Goal: Task Accomplishment & Management: Use online tool/utility

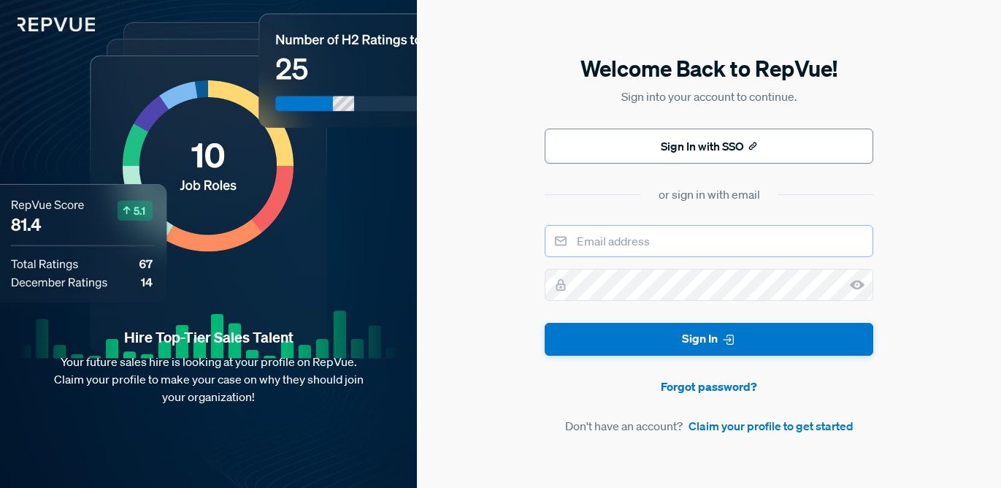
type input "[PERSON_NAME][EMAIL_ADDRESS][PERSON_NAME][DOMAIN_NAME]"
click at [664, 140] on button "Sign In with SSO" at bounding box center [709, 146] width 329 height 35
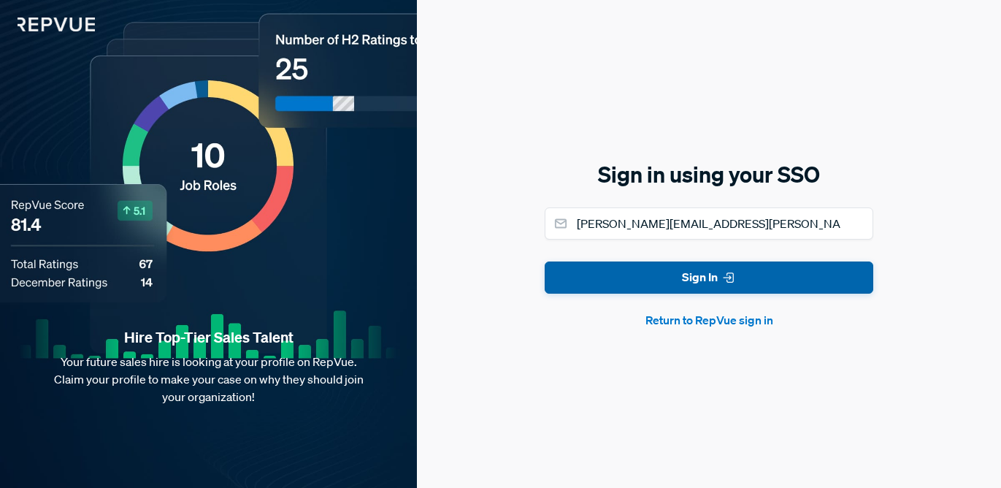
click at [658, 277] on button "Sign In" at bounding box center [709, 277] width 329 height 33
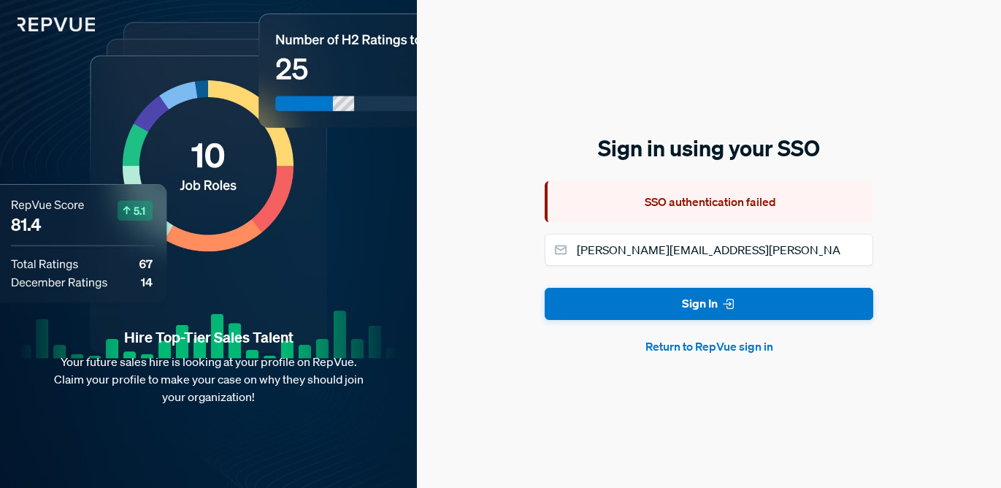
click at [662, 350] on button "Return to RepVue sign in" at bounding box center [709, 346] width 329 height 18
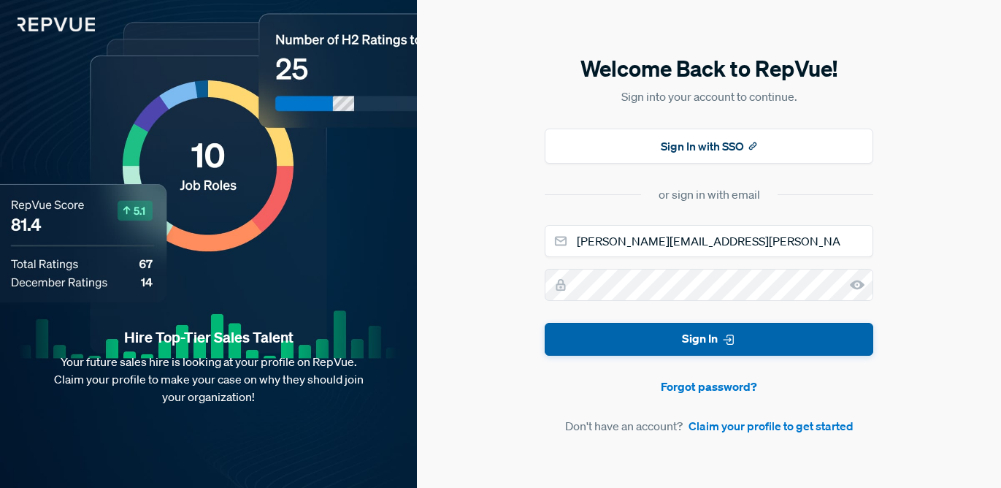
click at [675, 342] on button "Sign In" at bounding box center [709, 339] width 329 height 33
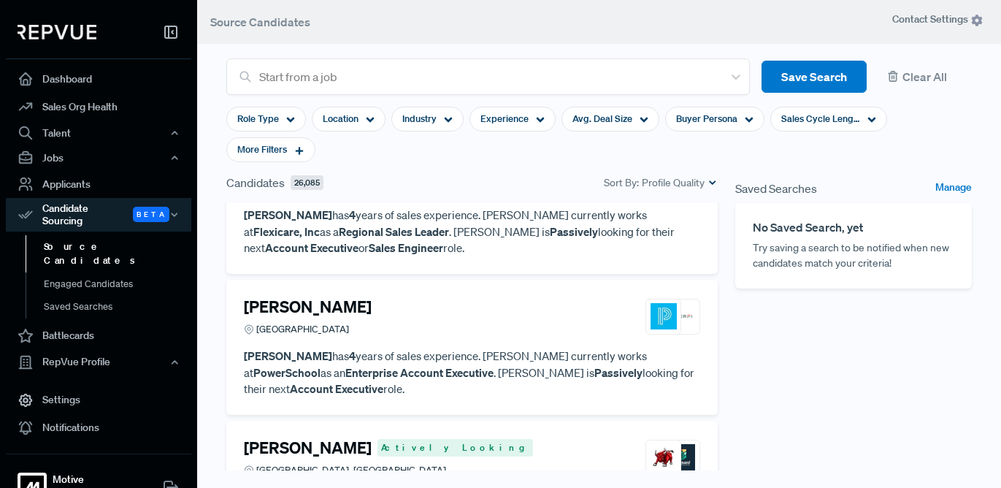
scroll to position [1023, 0]
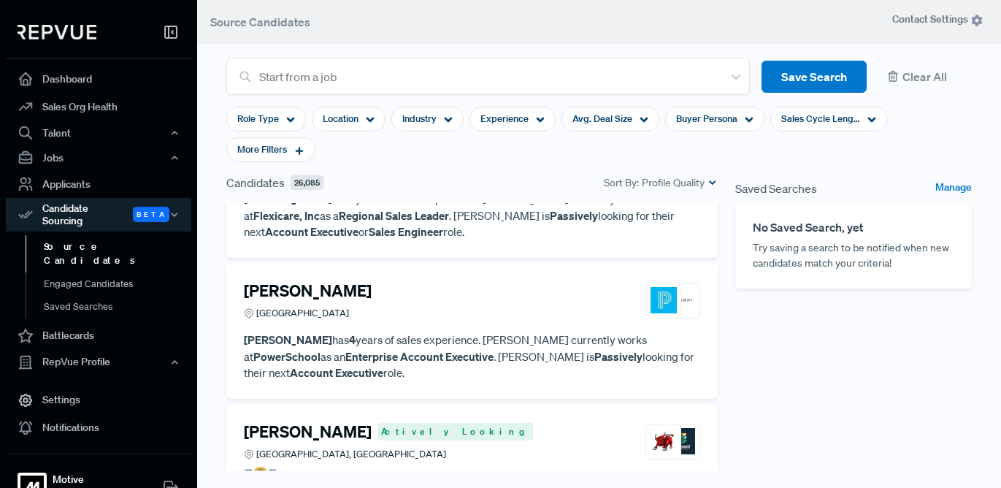
click at [92, 236] on link "Source Candidates" at bounding box center [118, 253] width 185 height 37
click at [355, 118] on span "Location" at bounding box center [341, 119] width 36 height 14
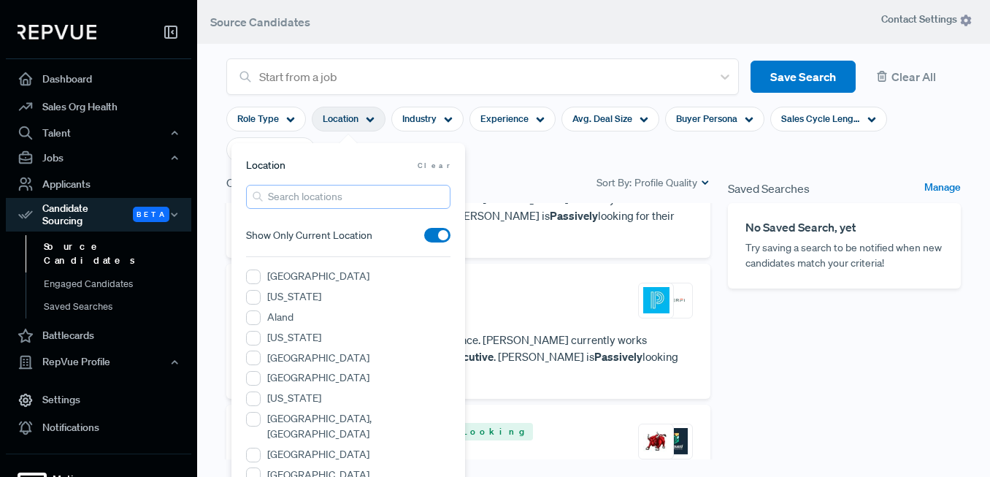
click at [319, 192] on input "search" at bounding box center [348, 197] width 204 height 24
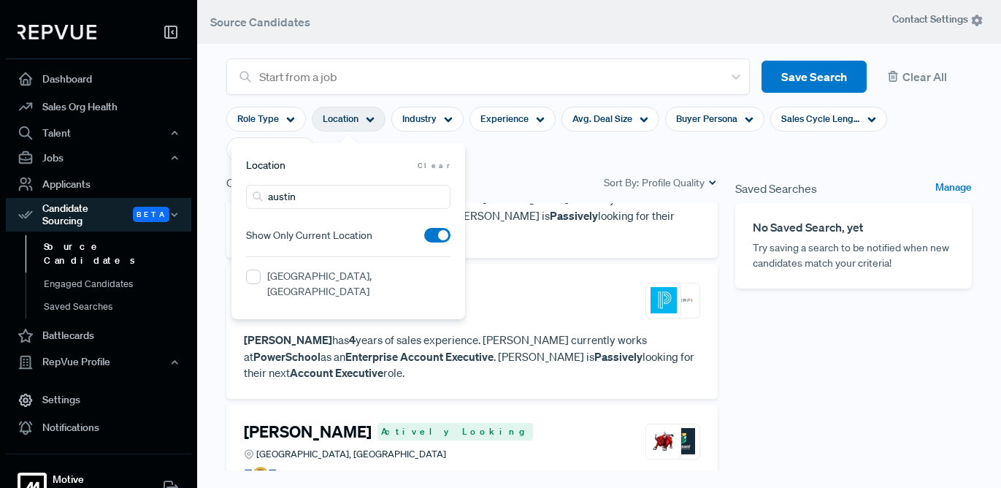
click at [430, 234] on span at bounding box center [437, 235] width 26 height 15
click at [424, 239] on input "checkbox" at bounding box center [424, 239] width 0 height 0
click at [321, 205] on input "austin" at bounding box center [348, 197] width 204 height 24
type input "austin, t"
click at [269, 278] on label "[GEOGRAPHIC_DATA], [GEOGRAPHIC_DATA]" at bounding box center [358, 284] width 183 height 31
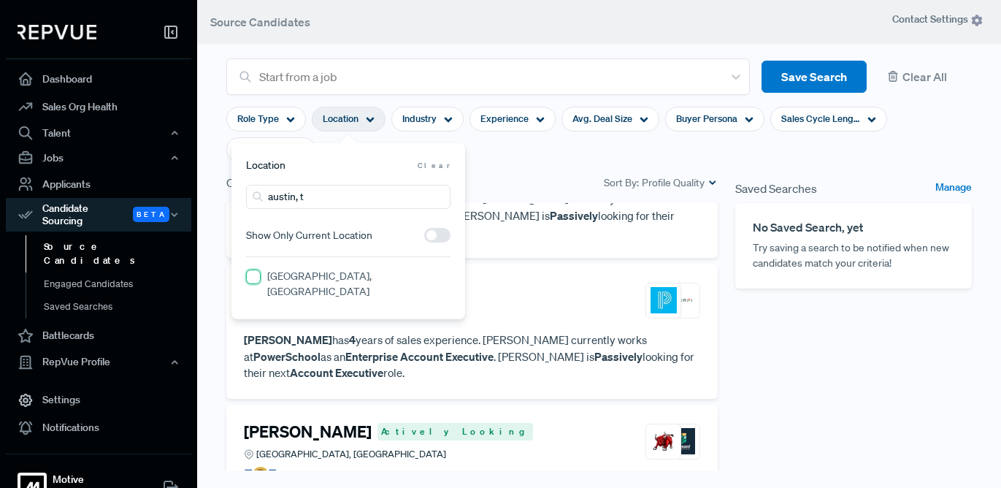
click at [261, 278] on TX "[GEOGRAPHIC_DATA], [GEOGRAPHIC_DATA]" at bounding box center [253, 276] width 15 height 15
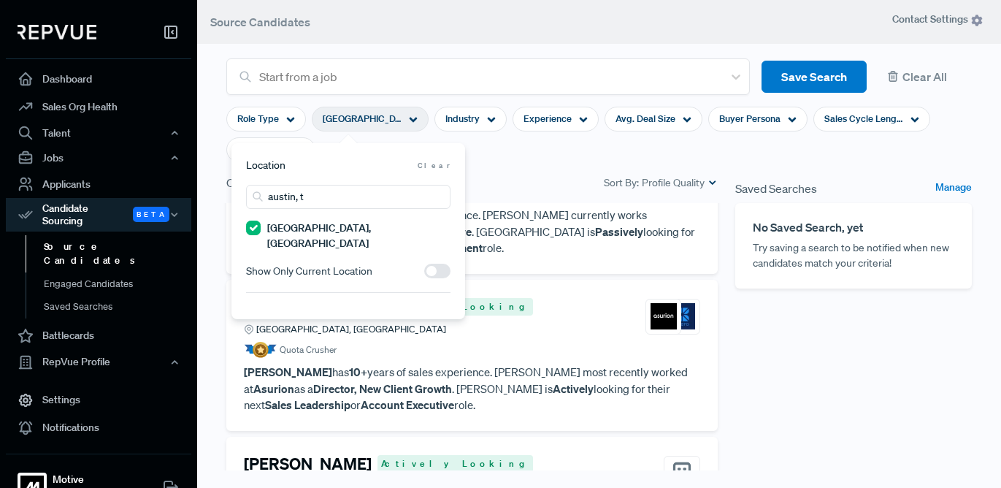
scroll to position [1039, 0]
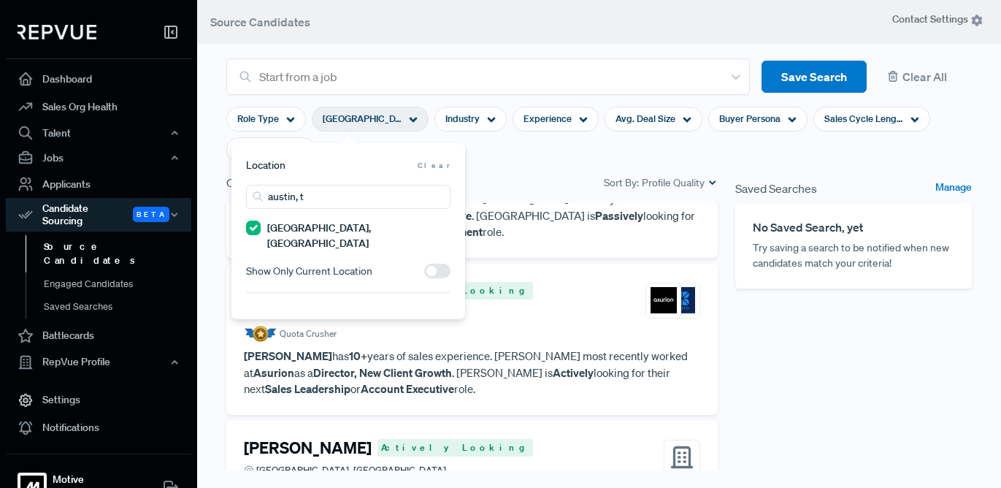
click at [502, 158] on section "Role Type [GEOGRAPHIC_DATA], [GEOGRAPHIC_DATA] Industry Experience Avg. Deal Si…" at bounding box center [598, 134] width 745 height 79
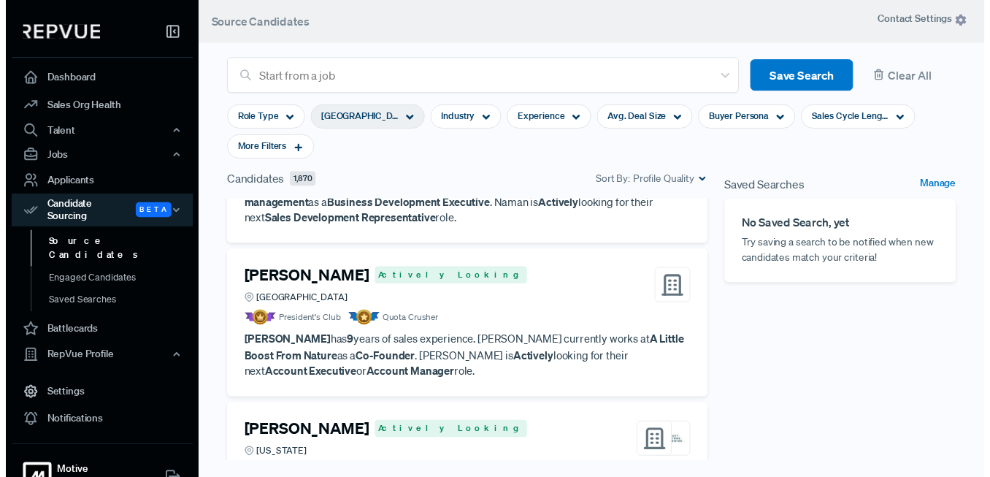
scroll to position [1521, 0]
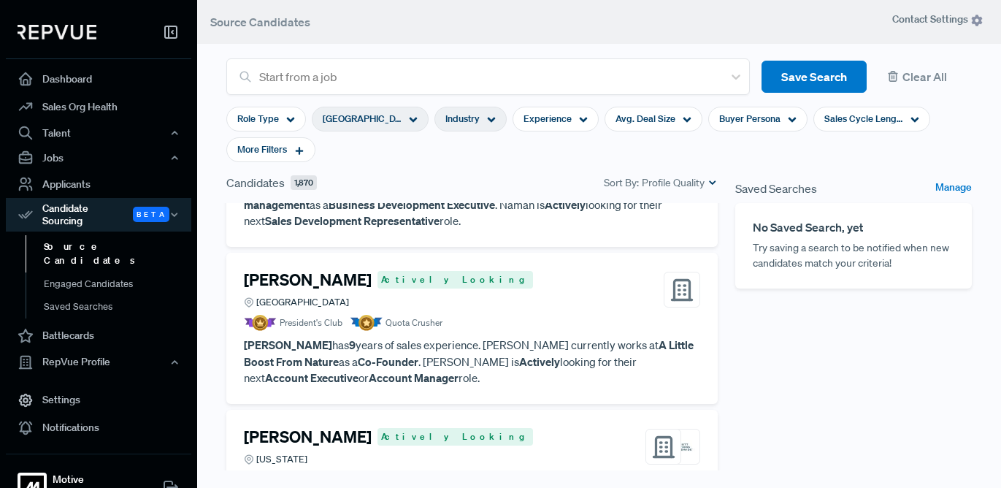
click at [460, 110] on div "Industry" at bounding box center [470, 119] width 72 height 25
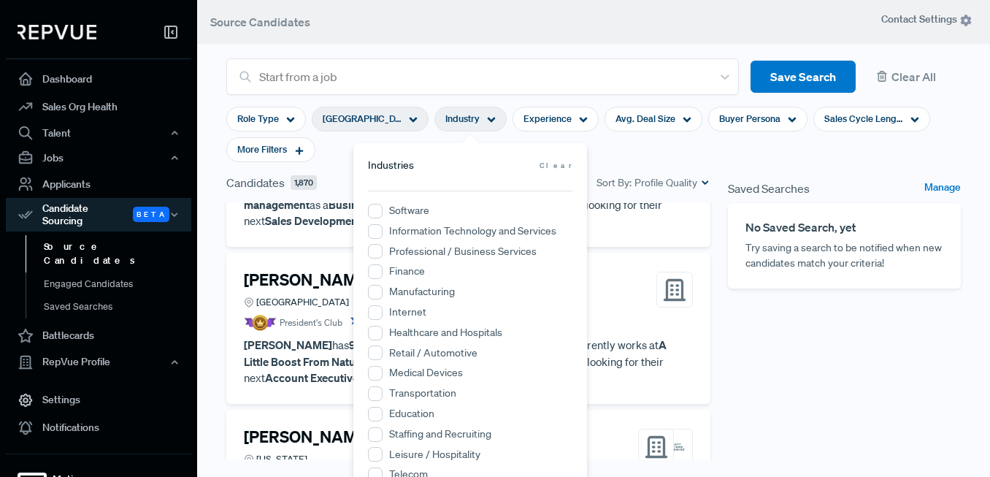
click at [407, 209] on label "Software" at bounding box center [409, 210] width 40 height 15
click at [383, 209] on input "Software" at bounding box center [375, 211] width 15 height 15
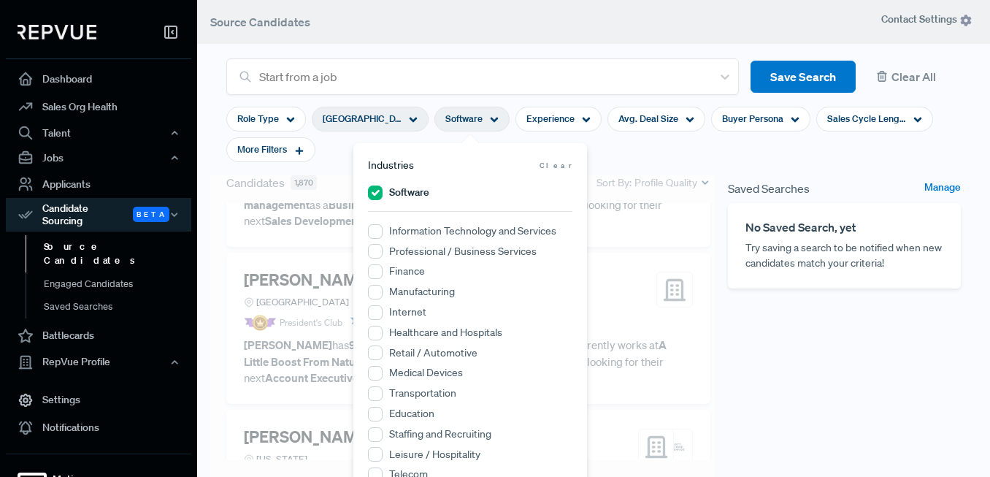
click at [426, 234] on label "Information Technology and Services" at bounding box center [472, 230] width 167 height 15
click at [383, 234] on Services "Information Technology and Services" at bounding box center [375, 231] width 15 height 15
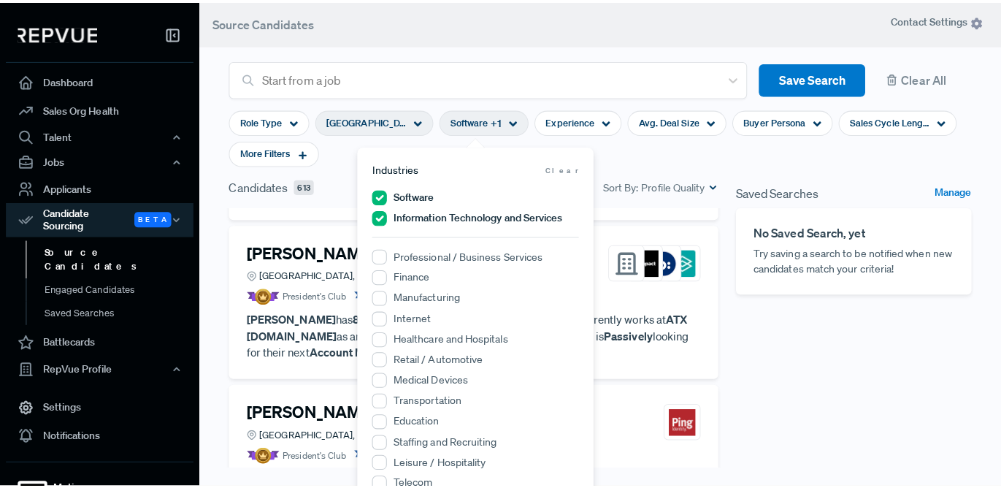
scroll to position [1456, 0]
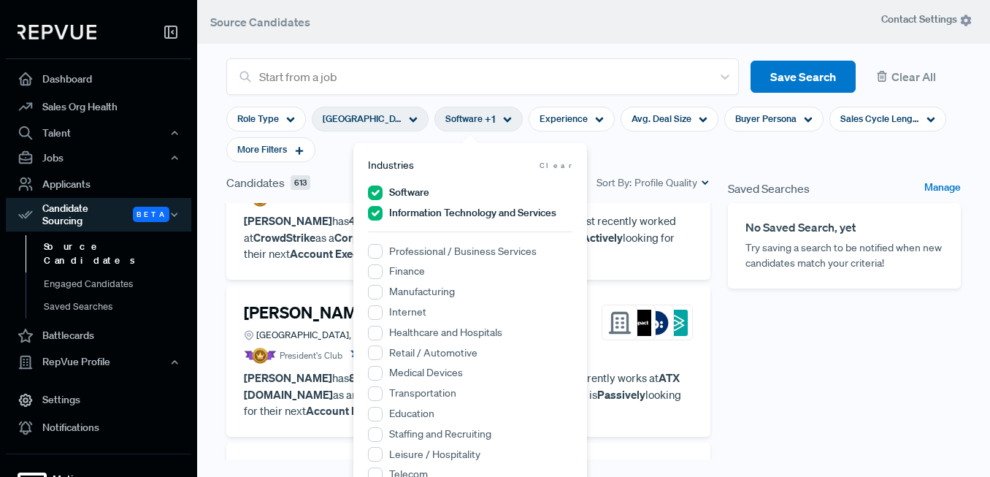
click at [672, 155] on section "Role Type [GEOGRAPHIC_DATA], [GEOGRAPHIC_DATA] Software + 1 Experience Avg. Dea…" at bounding box center [593, 134] width 735 height 79
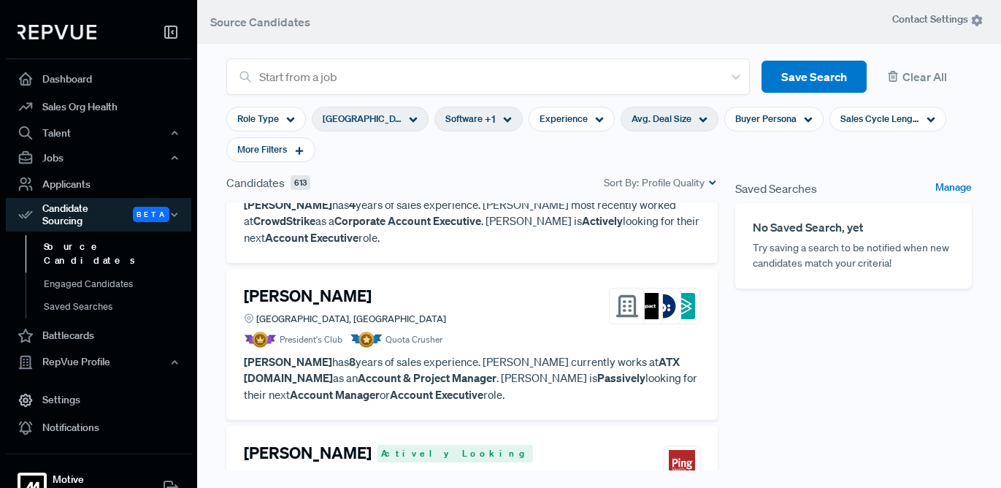
click at [683, 122] on span "Avg. Deal Size" at bounding box center [662, 119] width 60 height 14
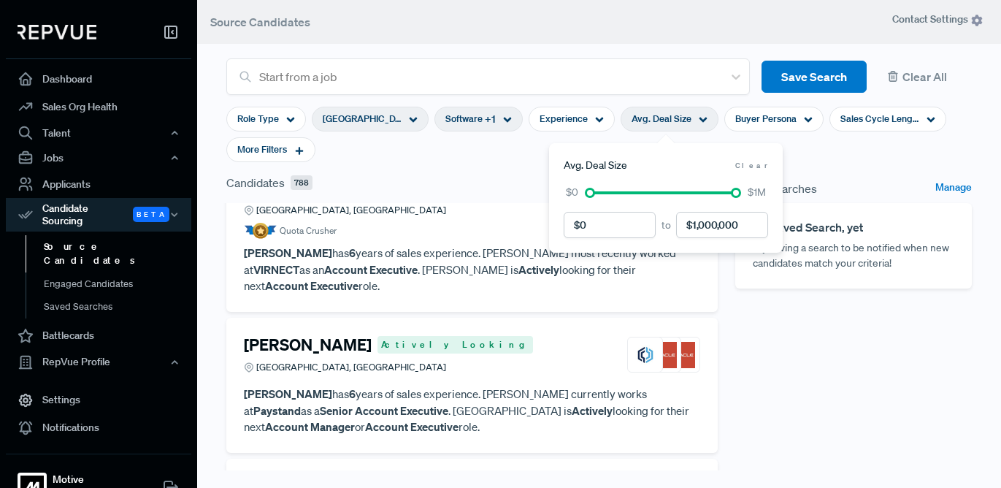
scroll to position [1521, 0]
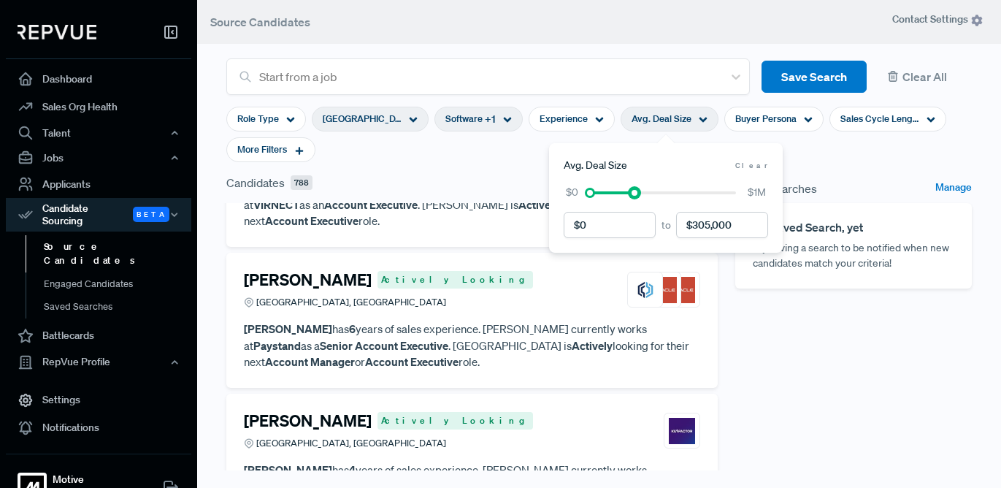
drag, startPoint x: 735, startPoint y: 190, endPoint x: 633, endPoint y: 195, distance: 101.6
click at [633, 195] on div at bounding box center [634, 193] width 10 height 10
click at [592, 194] on div at bounding box center [593, 193] width 10 height 10
click at [803, 77] on button "Save Search" at bounding box center [814, 77] width 105 height 33
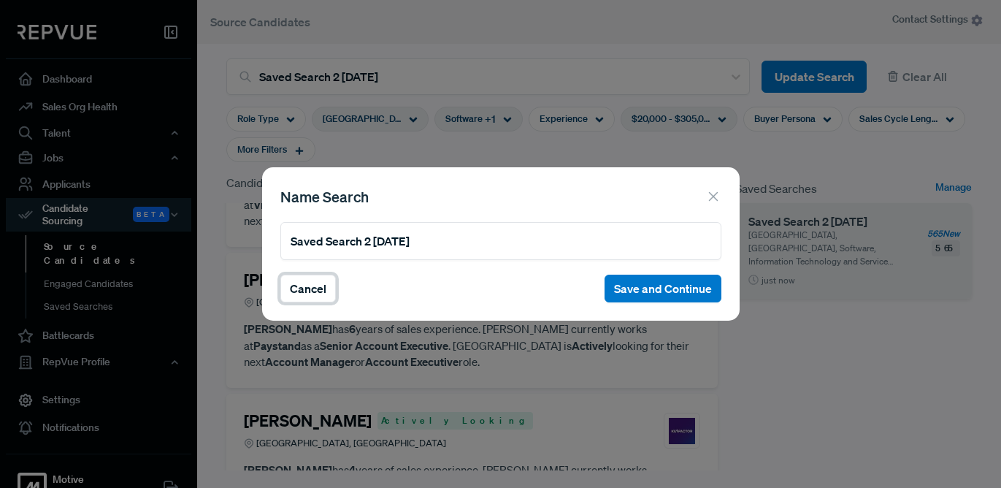
click at [318, 288] on button "Cancel" at bounding box center [307, 289] width 55 height 28
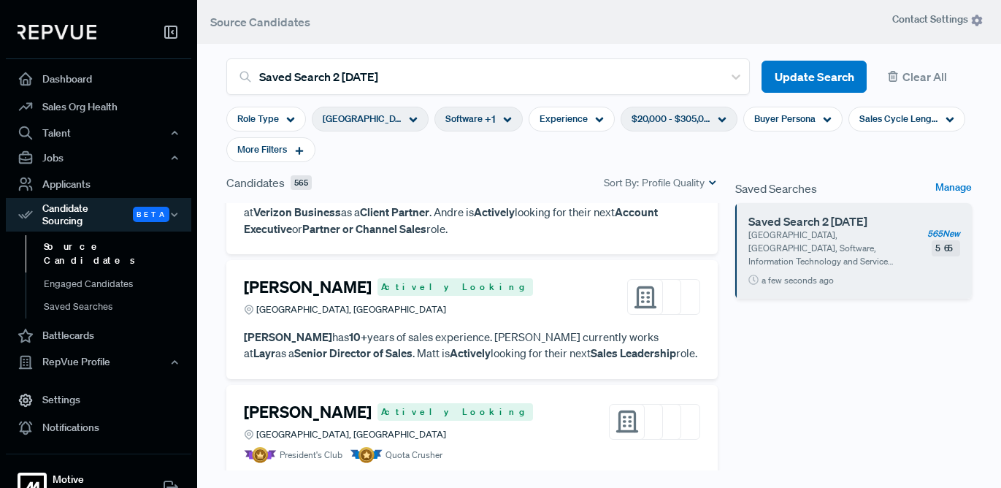
scroll to position [1954, 0]
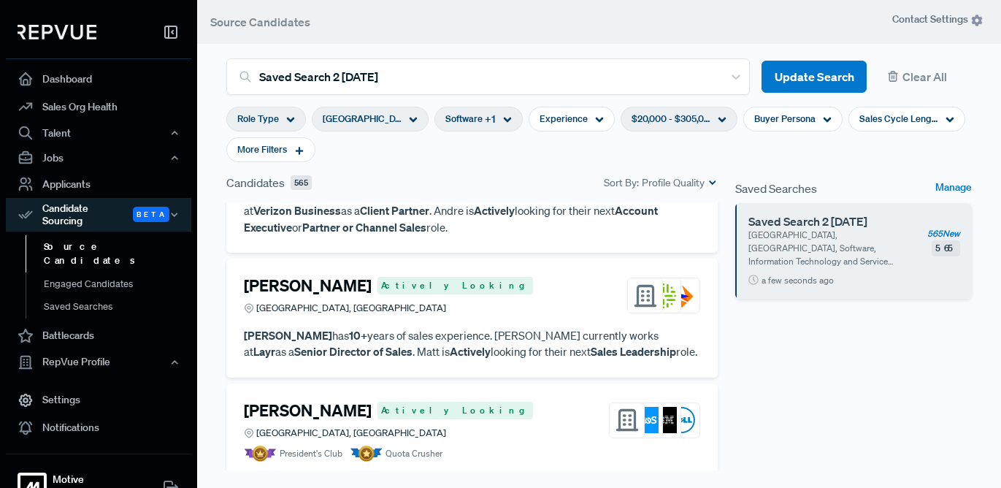
click at [255, 119] on span "Role Type" at bounding box center [258, 119] width 42 height 14
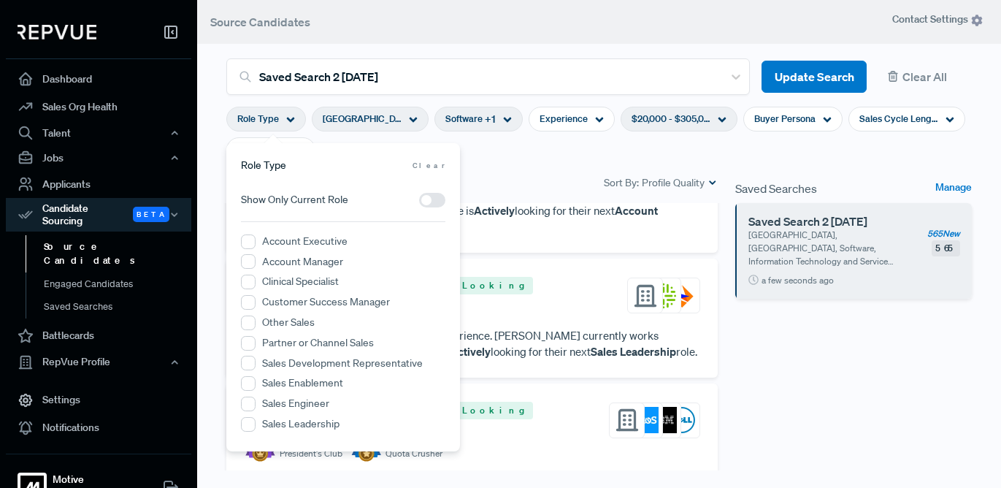
click at [315, 240] on label "Account Executive" at bounding box center [304, 241] width 85 height 15
click at [256, 240] on Executive "Account Executive" at bounding box center [248, 241] width 15 height 15
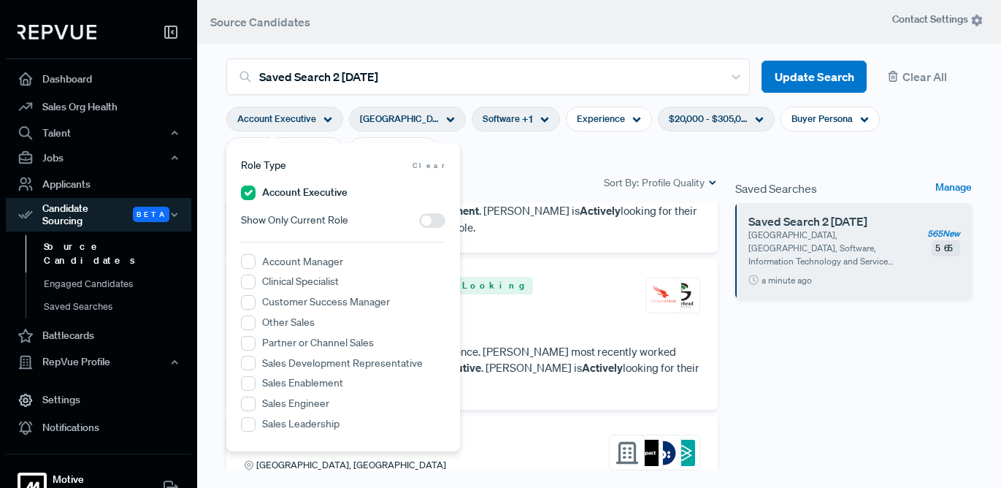
click at [559, 183] on div "Candidates 466 Sort By: Profile Quality" at bounding box center [471, 183] width 491 height 18
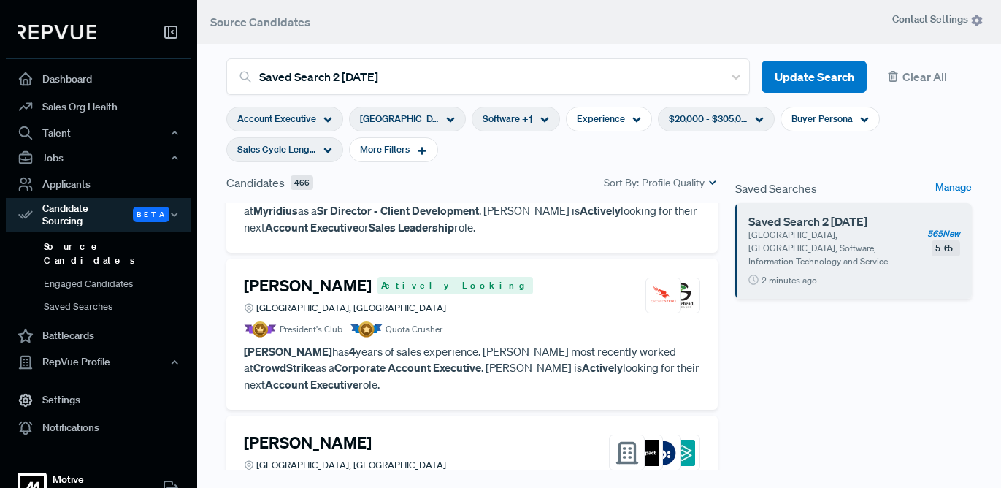
click at [315, 154] on span "Sales Cycle Length" at bounding box center [276, 149] width 79 height 14
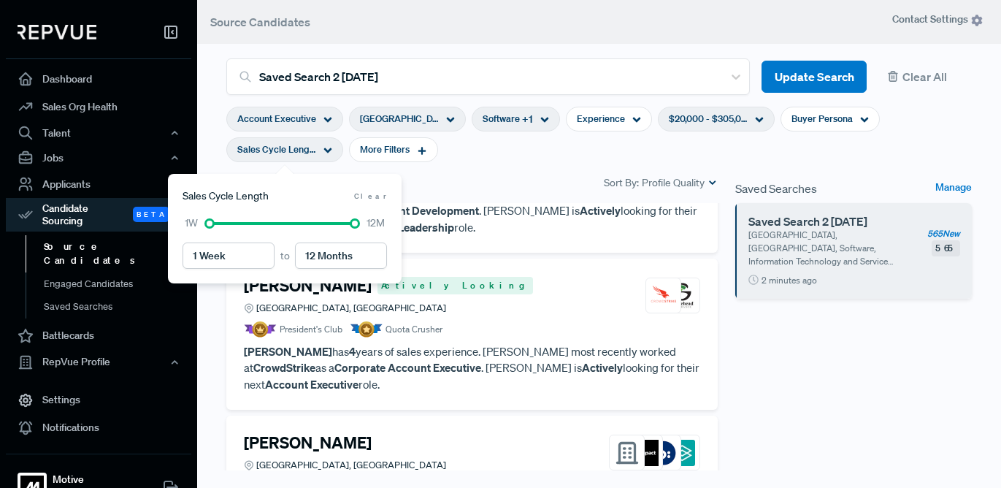
type input "3 Weeks"
click at [224, 223] on div at bounding box center [282, 223] width 145 height 10
type input "7 Months"
click at [308, 219] on div at bounding box center [282, 223] width 145 height 10
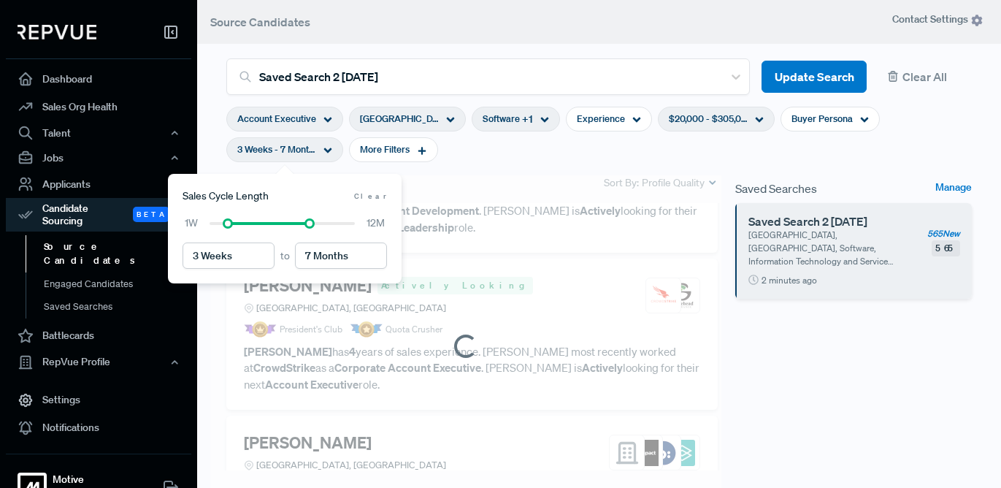
click at [234, 226] on div at bounding box center [282, 223] width 145 height 10
type input "4 Weeks"
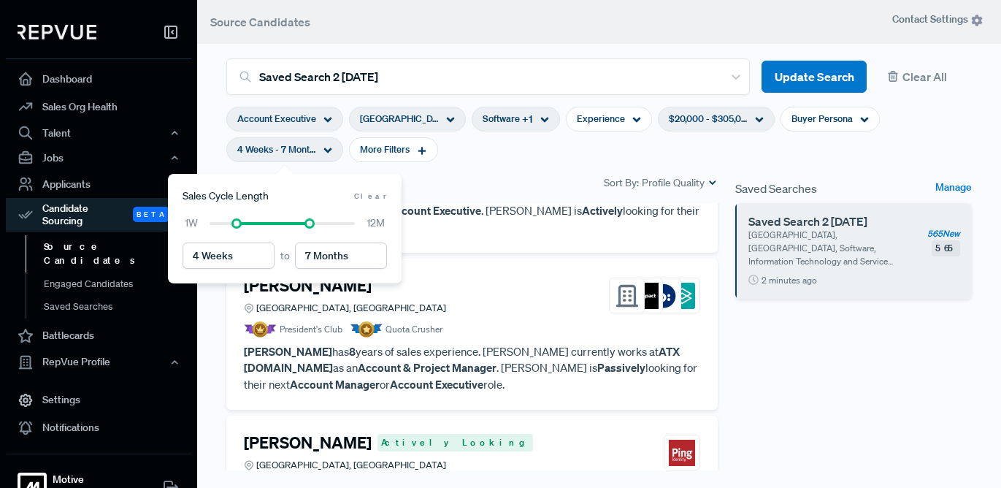
click at [805, 338] on div "Saved Searches Manage Saved Search 2 [DATE] [GEOGRAPHIC_DATA], [GEOGRAPHIC_DATA…" at bounding box center [854, 375] width 254 height 403
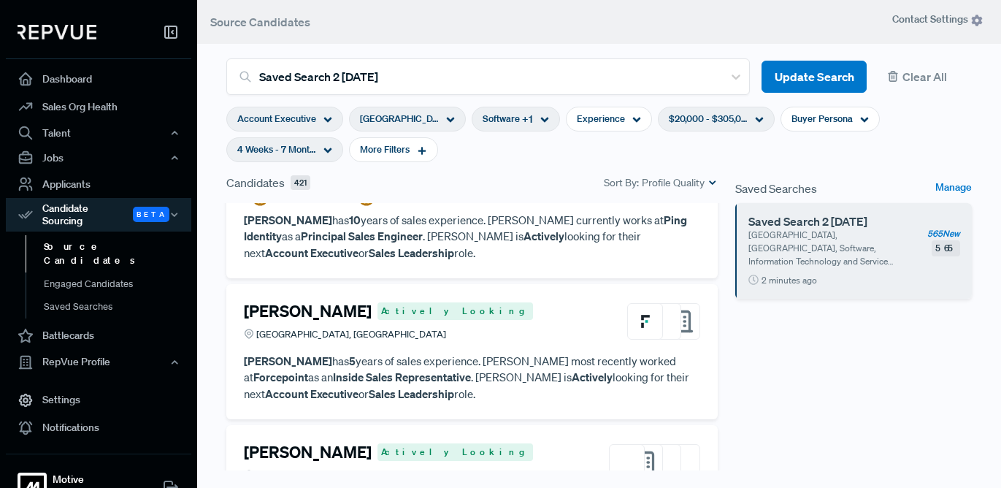
scroll to position [2245, 0]
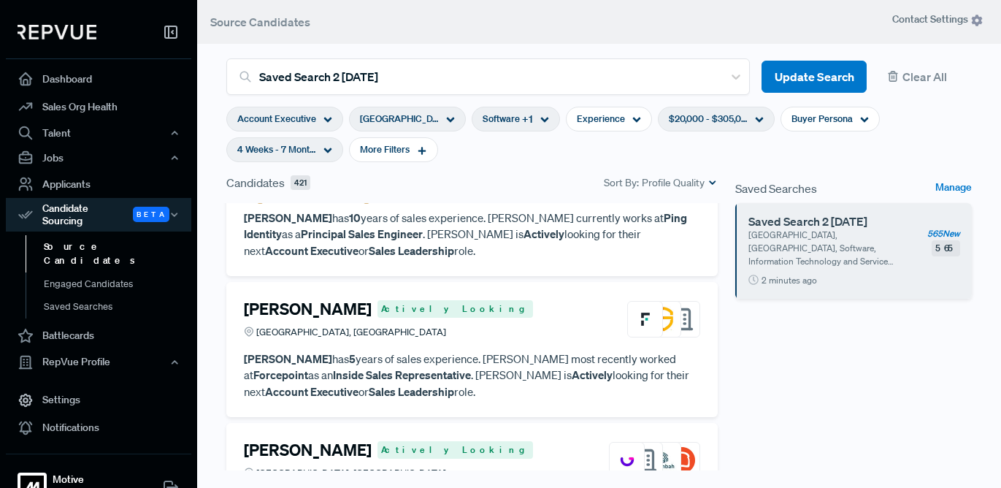
click at [256, 299] on h4 "[PERSON_NAME]" at bounding box center [308, 308] width 128 height 19
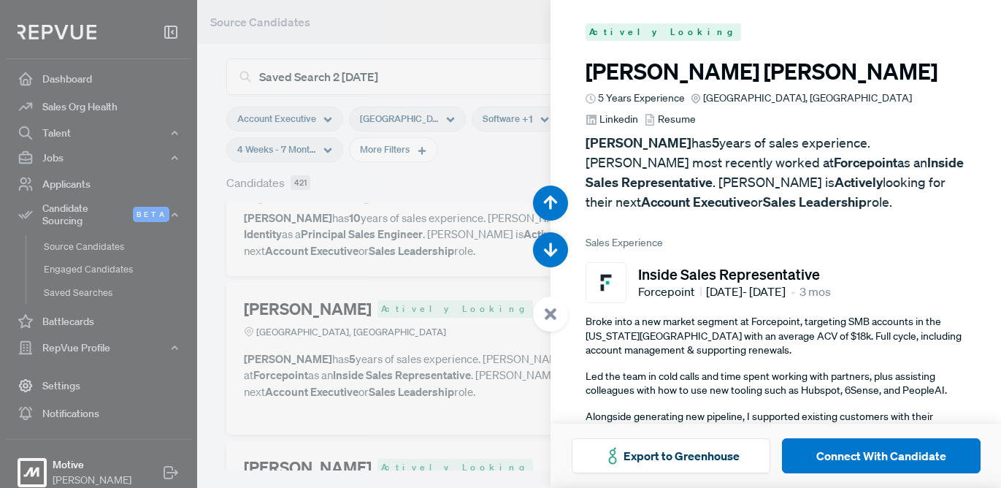
click at [638, 112] on span "Linkedin" at bounding box center [618, 119] width 39 height 15
click at [225, 234] on div at bounding box center [500, 244] width 1001 height 488
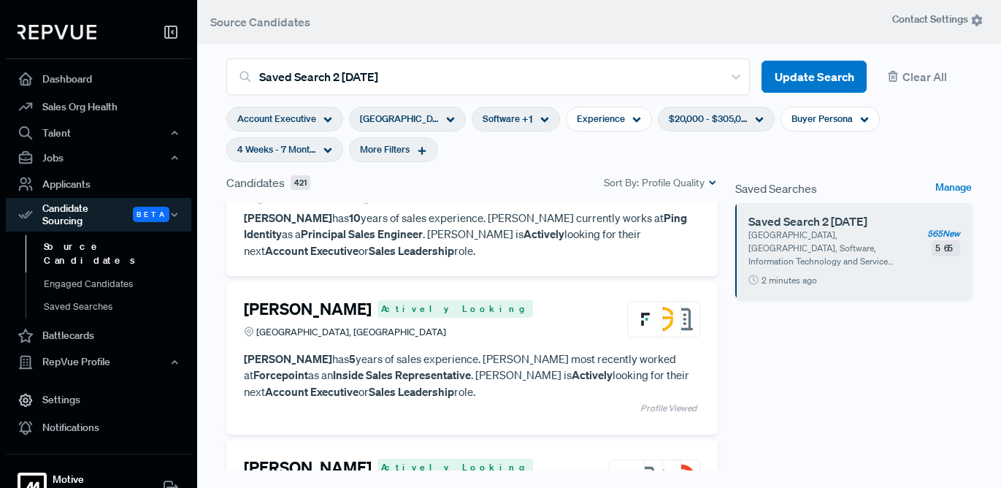
click at [382, 143] on span "More Filters" at bounding box center [385, 149] width 50 height 14
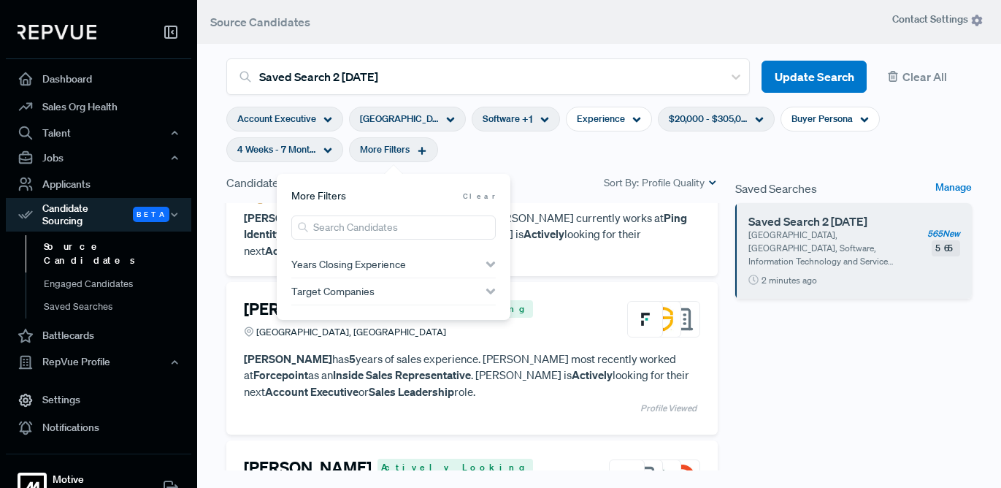
click at [530, 166] on section "Account Executive [GEOGRAPHIC_DATA], [GEOGRAPHIC_DATA] Software + 1 Experience …" at bounding box center [598, 134] width 745 height 79
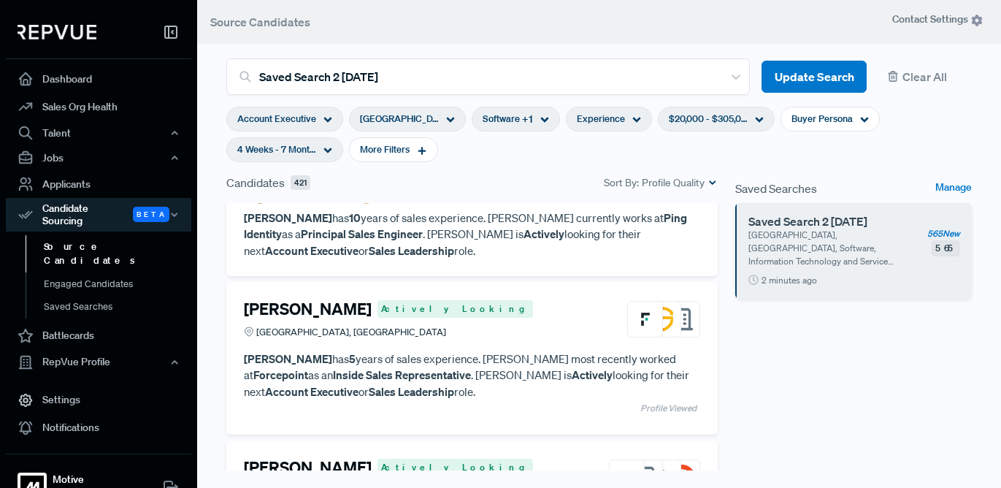
click at [619, 120] on span "Experience" at bounding box center [601, 119] width 48 height 14
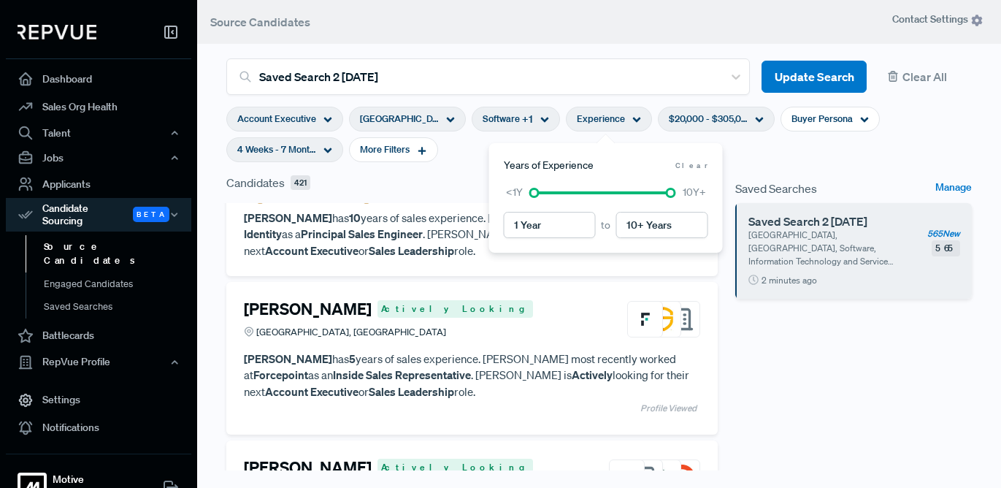
click at [546, 191] on div at bounding box center [602, 193] width 137 height 10
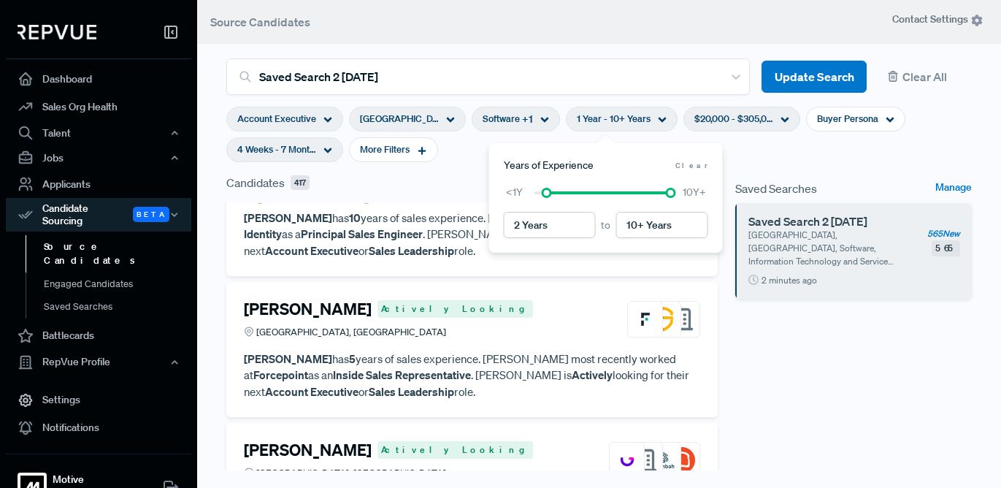
click at [558, 191] on div at bounding box center [602, 193] width 137 height 10
click at [615, 193] on div at bounding box center [602, 192] width 137 height 3
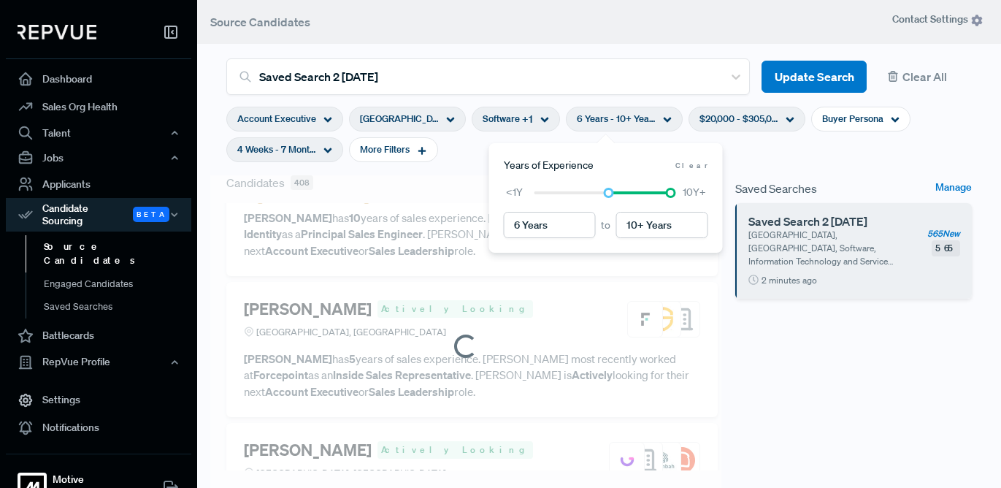
scroll to position [2228, 0]
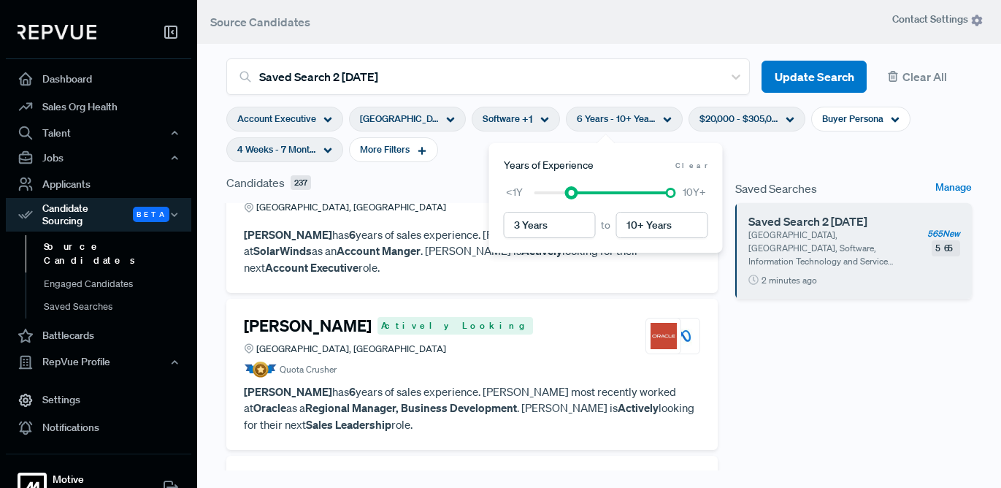
type input "2 Years"
drag, startPoint x: 608, startPoint y: 193, endPoint x: 556, endPoint y: 189, distance: 52.7
click at [556, 189] on div at bounding box center [558, 193] width 10 height 10
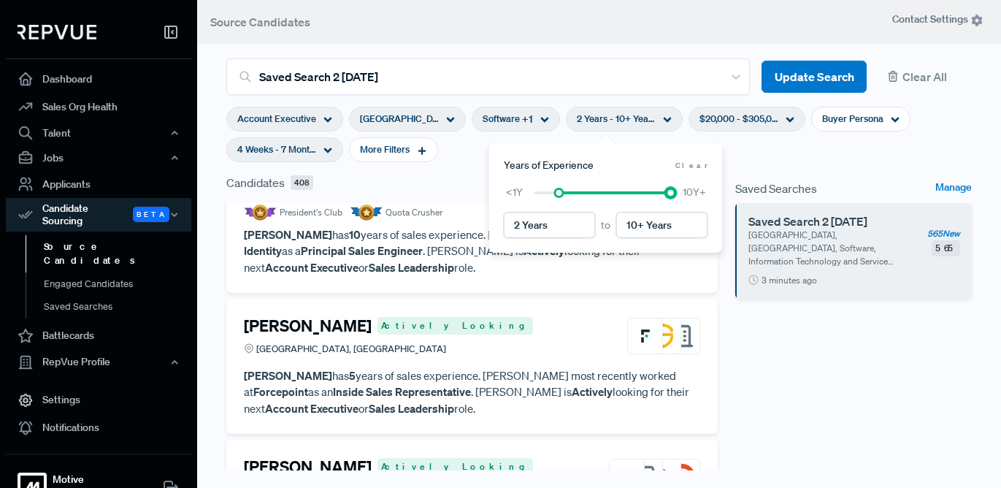
scroll to position [2245, 0]
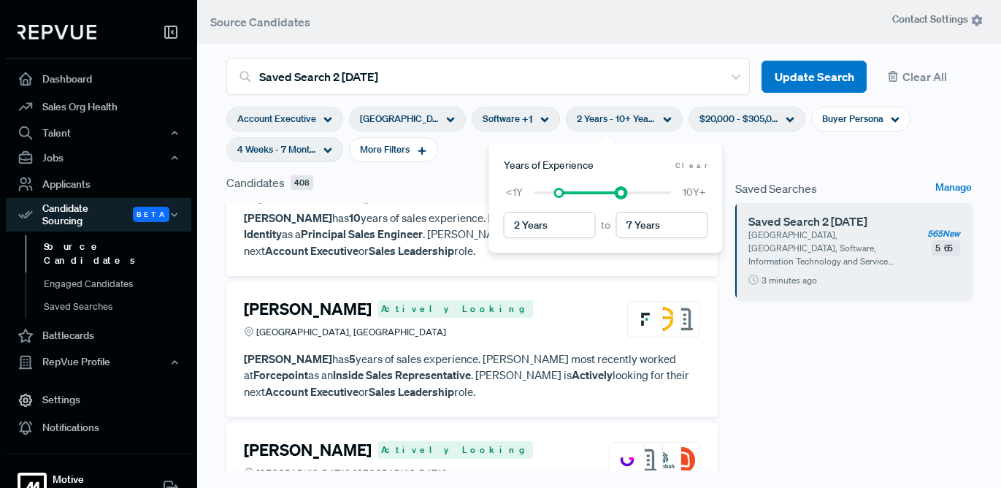
type input "6 Years"
drag, startPoint x: 672, startPoint y: 191, endPoint x: 605, endPoint y: 191, distance: 67.2
click at [605, 191] on div at bounding box center [609, 193] width 10 height 10
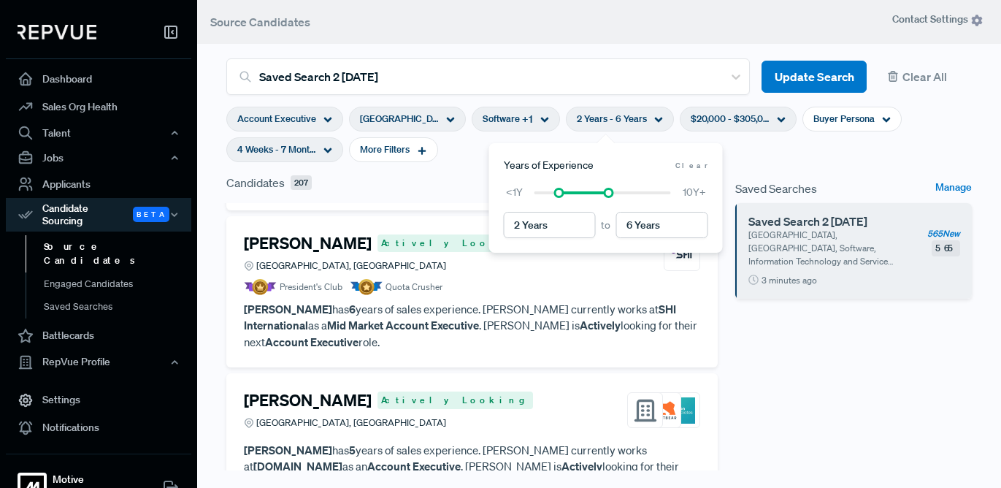
scroll to position [2812, 0]
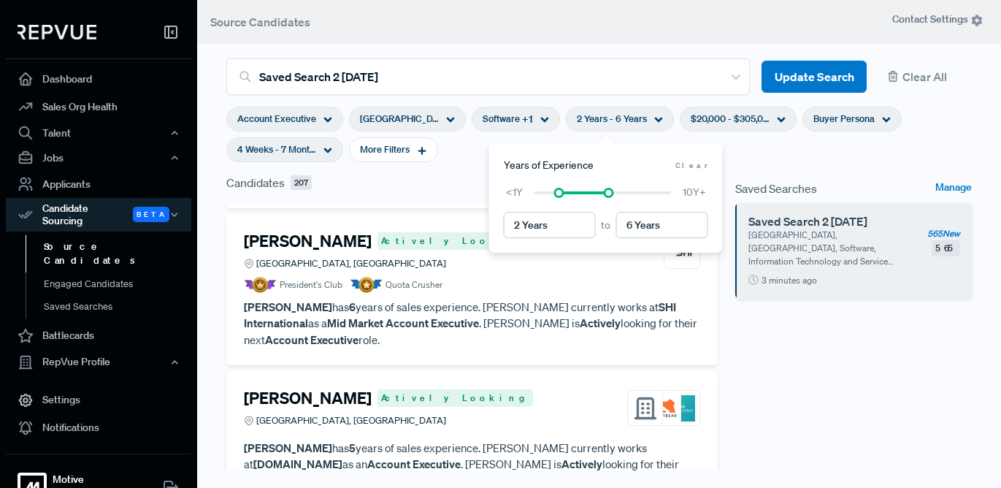
click at [827, 119] on span "Buyer Persona" at bounding box center [843, 119] width 61 height 14
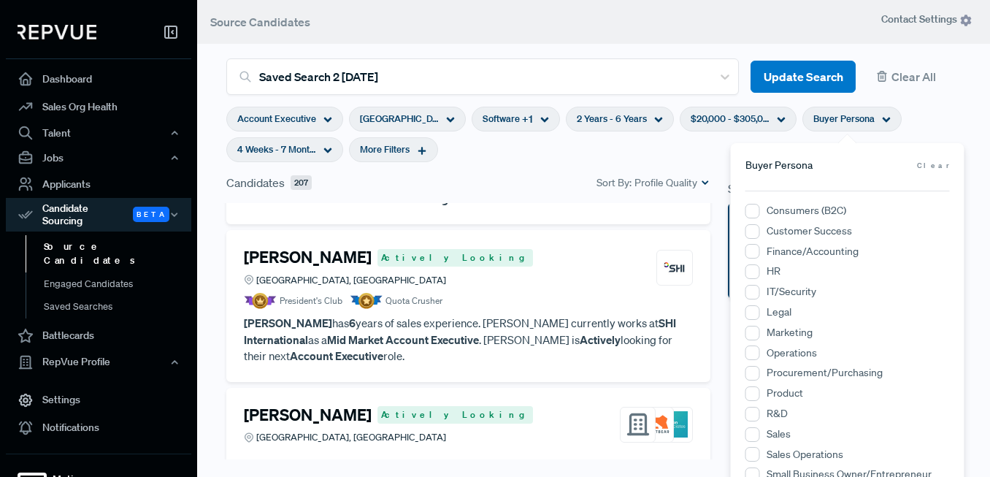
click at [409, 147] on span "More Filters" at bounding box center [385, 149] width 50 height 14
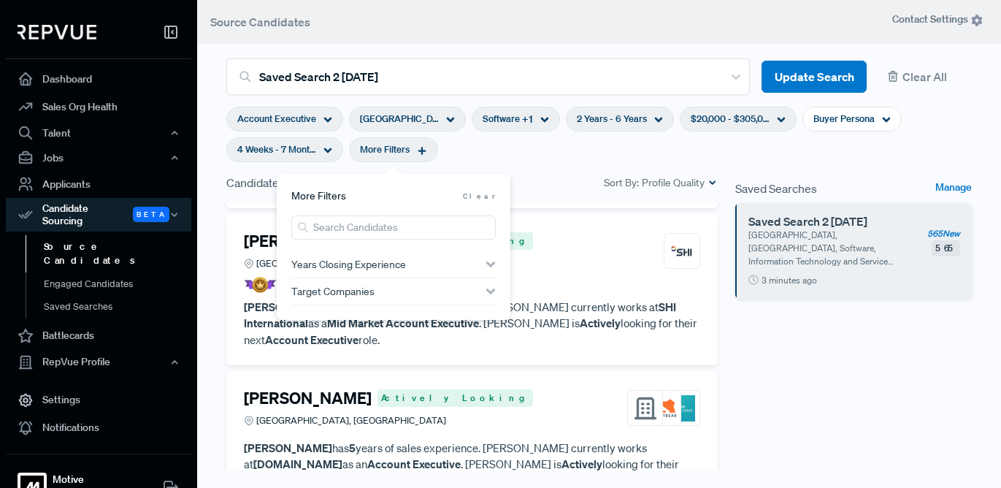
click at [407, 262] on div "Years Closing Experience" at bounding box center [393, 264] width 204 height 12
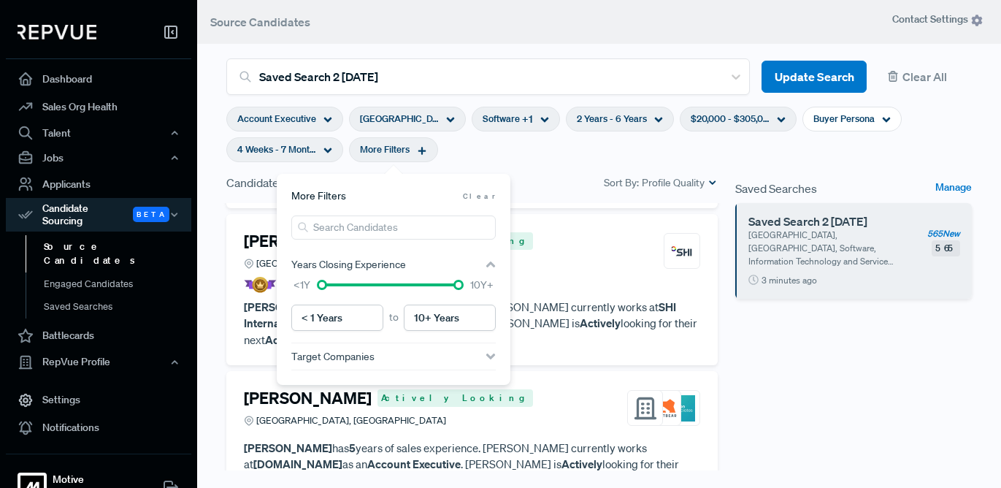
click at [331, 284] on div at bounding box center [390, 285] width 137 height 10
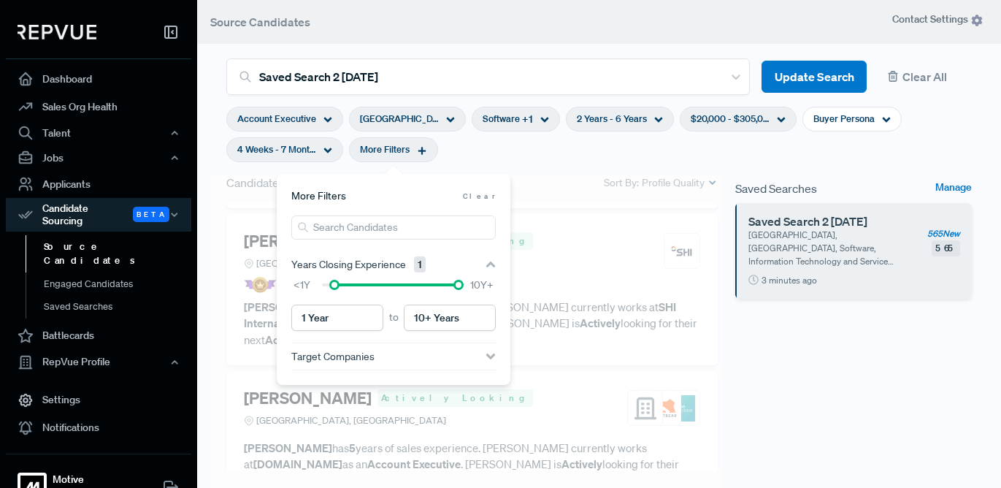
click at [340, 284] on div at bounding box center [390, 284] width 137 height 3
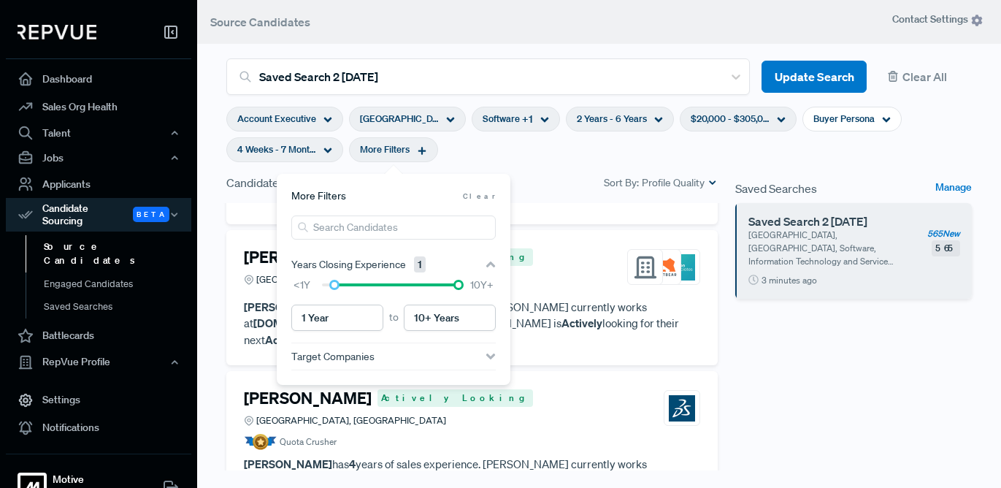
scroll to position [2828, 0]
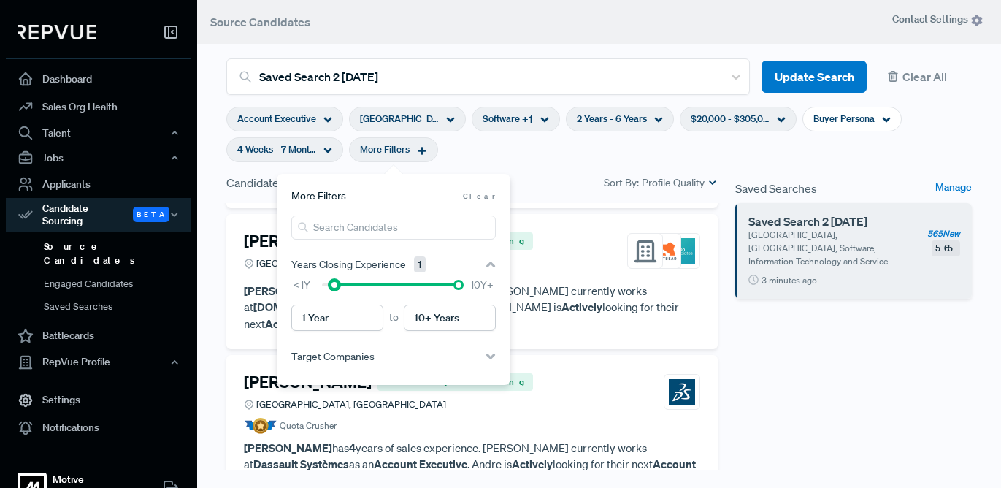
type input "2 Years"
drag, startPoint x: 334, startPoint y: 284, endPoint x: 343, endPoint y: 285, distance: 8.8
click at [343, 285] on div at bounding box center [347, 285] width 10 height 10
type input "6 Years"
drag, startPoint x: 463, startPoint y: 285, endPoint x: 398, endPoint y: 284, distance: 65.0
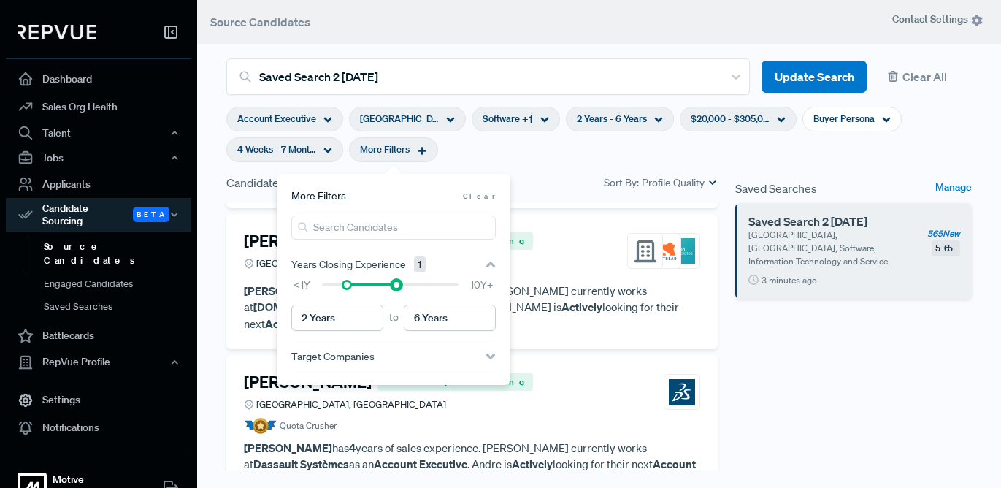
click at [398, 283] on div at bounding box center [396, 285] width 10 height 10
click at [819, 356] on div "Saved Searches Manage Saved Search 2 [DATE] [GEOGRAPHIC_DATA], [GEOGRAPHIC_DATA…" at bounding box center [854, 375] width 254 height 403
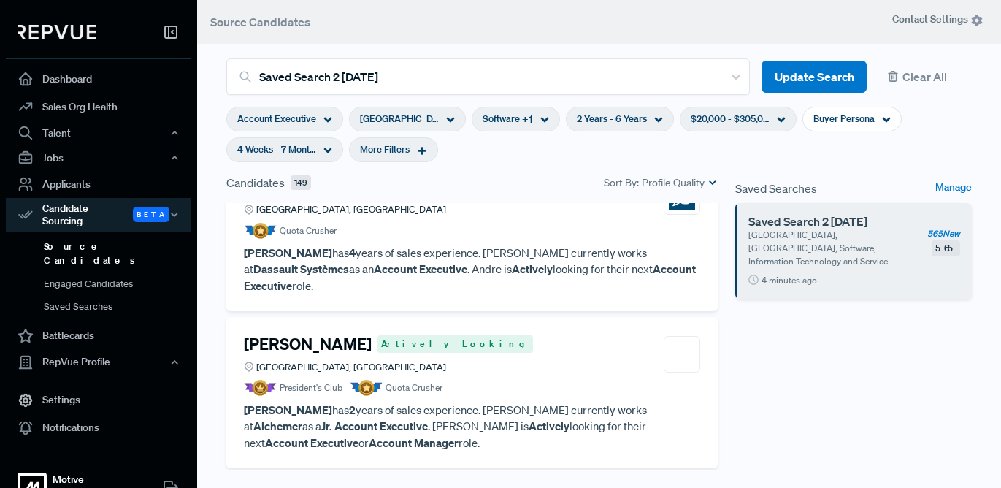
scroll to position [3095, 0]
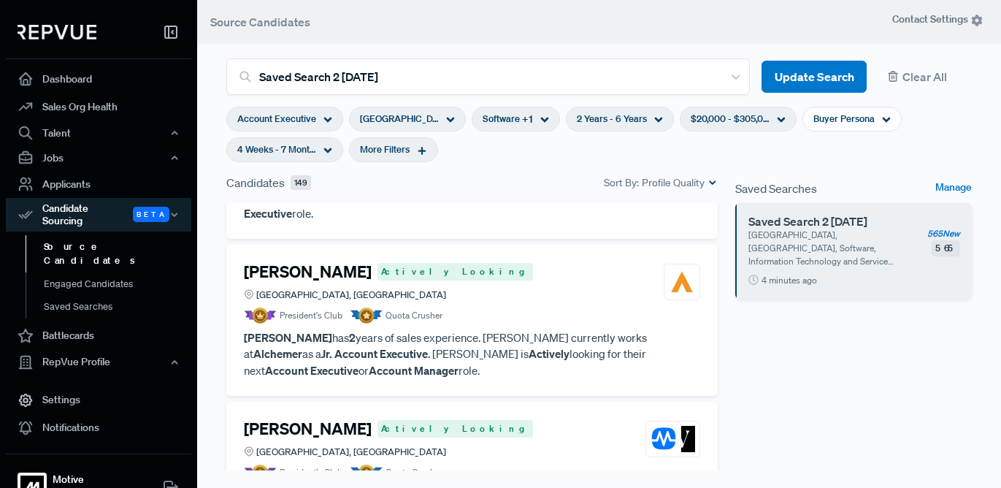
click at [415, 118] on span "[GEOGRAPHIC_DATA], [GEOGRAPHIC_DATA]" at bounding box center [399, 119] width 79 height 14
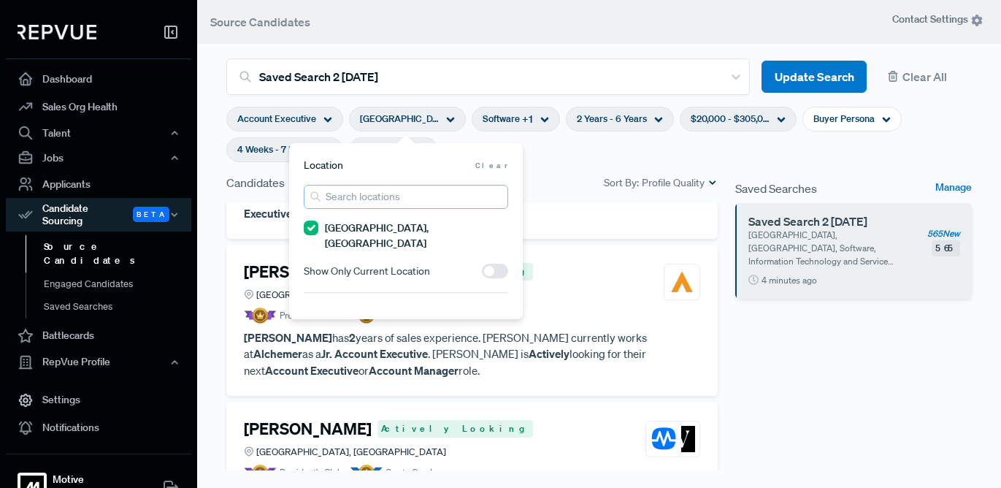
click at [367, 194] on input "search" at bounding box center [406, 197] width 204 height 24
click at [310, 230] on TX "[GEOGRAPHIC_DATA], [GEOGRAPHIC_DATA]" at bounding box center [311, 228] width 15 height 15
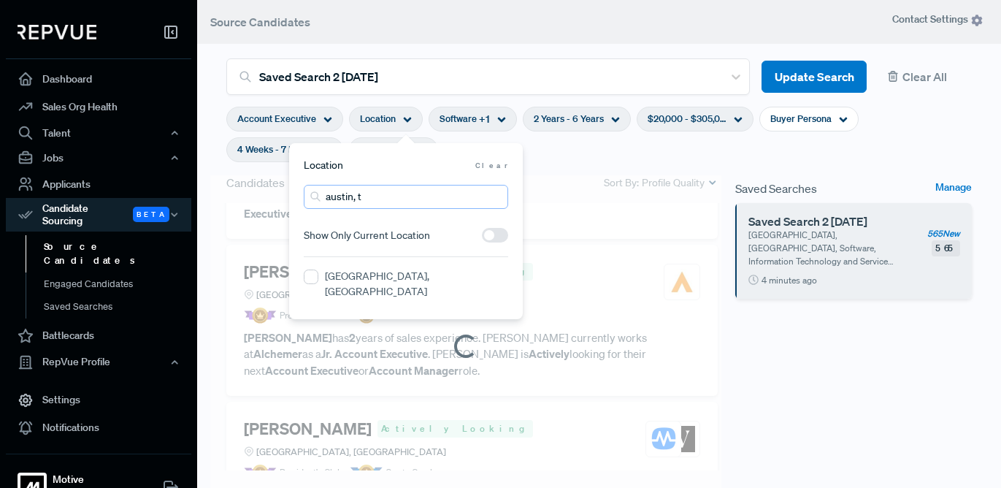
click at [368, 200] on input "austin, t" at bounding box center [406, 197] width 204 height 24
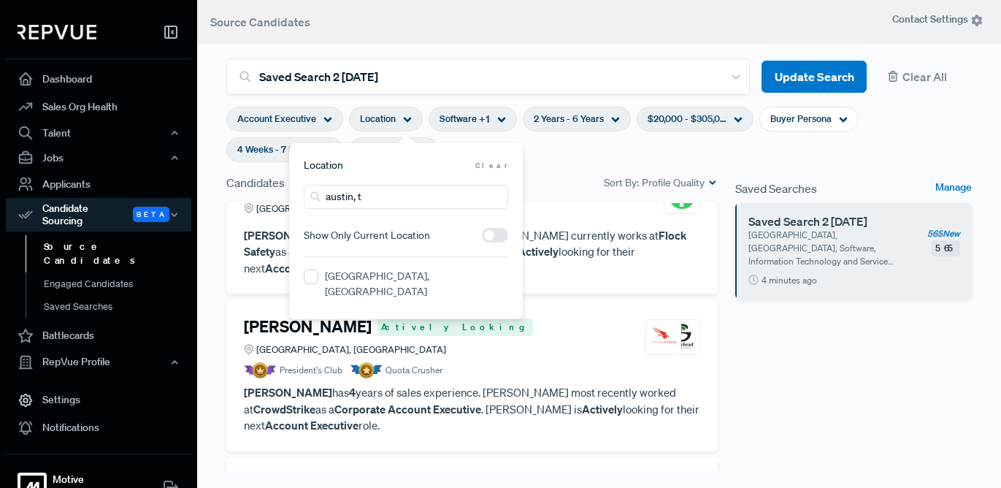
click at [501, 167] on span "Clear" at bounding box center [491, 165] width 33 height 11
click at [385, 199] on input "austin, t" at bounding box center [406, 197] width 204 height 24
type input "a"
type input "n"
type input "austin"
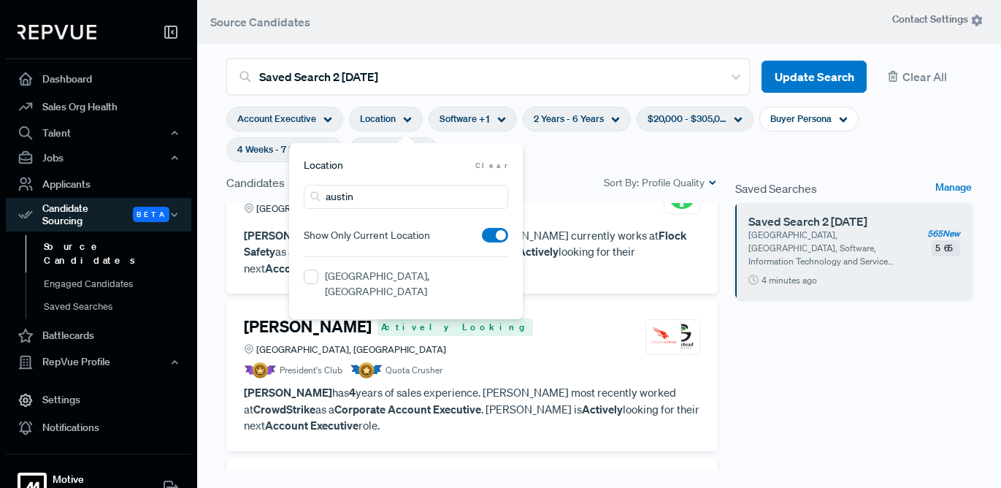
click at [359, 277] on label "[GEOGRAPHIC_DATA], [GEOGRAPHIC_DATA]" at bounding box center [416, 284] width 183 height 31
click at [318, 277] on TX "[GEOGRAPHIC_DATA], [GEOGRAPHIC_DATA]" at bounding box center [311, 276] width 15 height 15
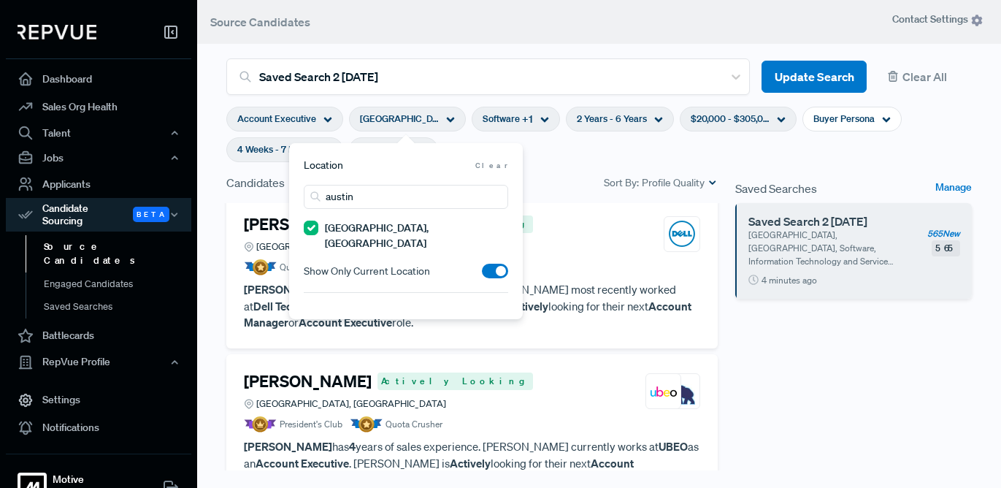
scroll to position [3111, 0]
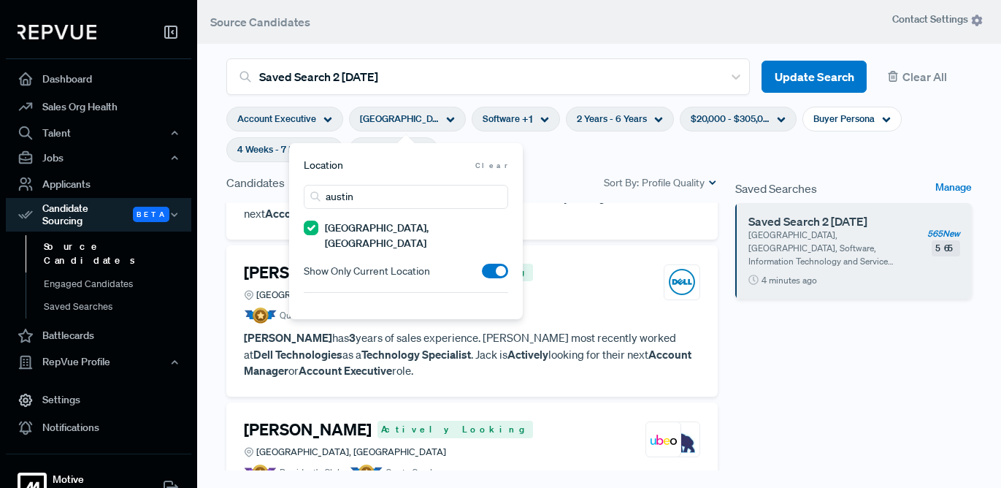
click at [218, 319] on div "[PERSON_NAME] Austin, [GEOGRAPHIC_DATA] Quota Crusher [PERSON_NAME] has 5 years…" at bounding box center [472, 390] width 509 height 374
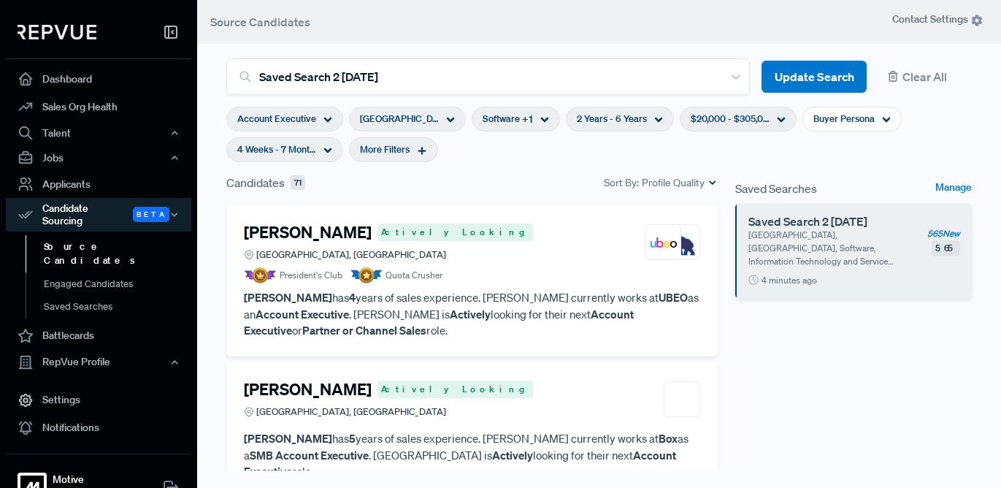
scroll to position [3289, 0]
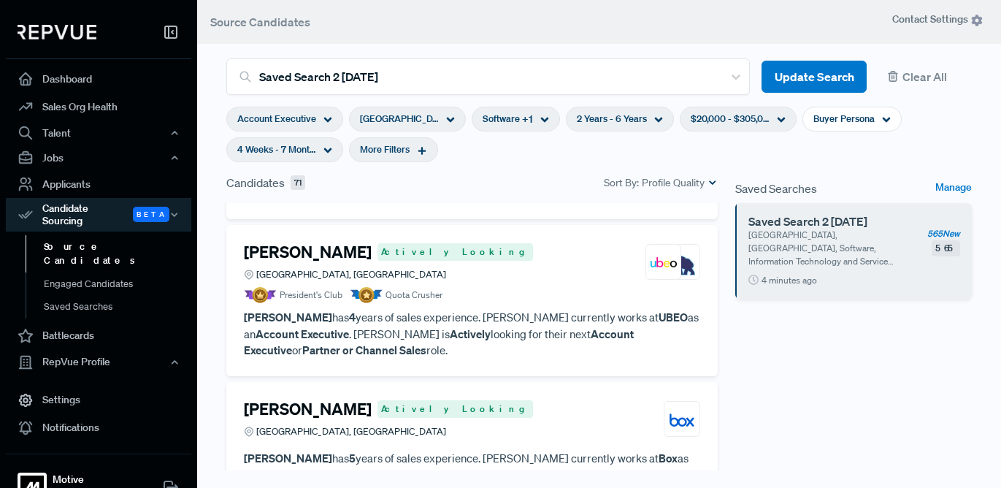
click at [323, 399] on h4 "[PERSON_NAME]" at bounding box center [308, 408] width 128 height 19
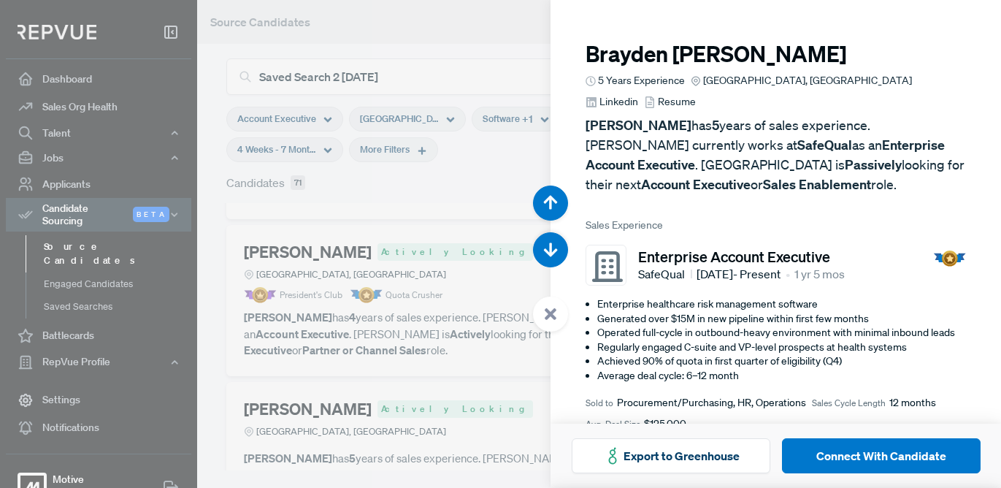
scroll to position [11218, 0]
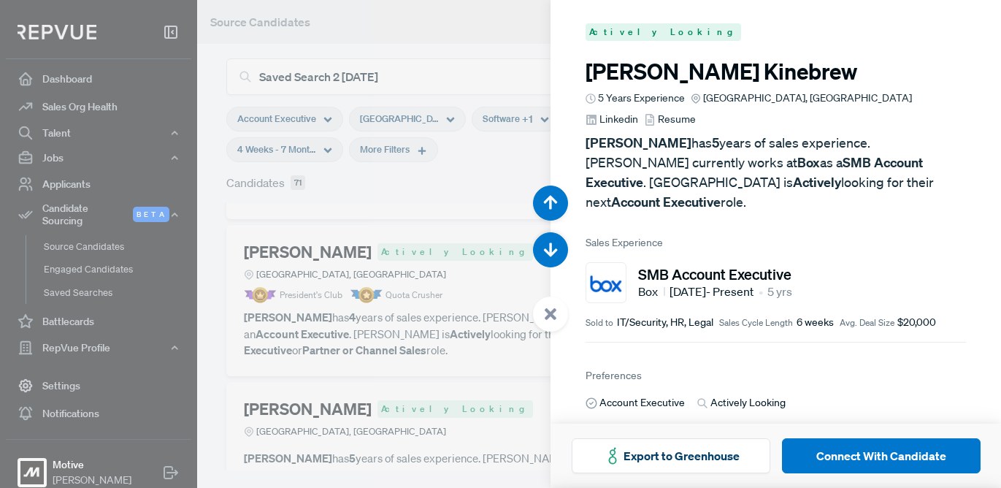
click at [638, 112] on span "Linkedin" at bounding box center [618, 119] width 39 height 15
click at [233, 258] on div at bounding box center [500, 244] width 1001 height 488
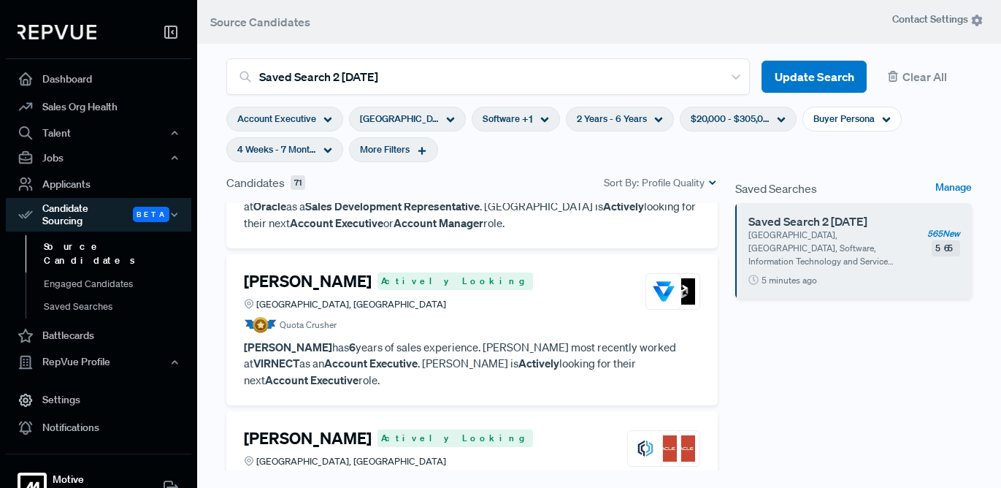
scroll to position [283, 0]
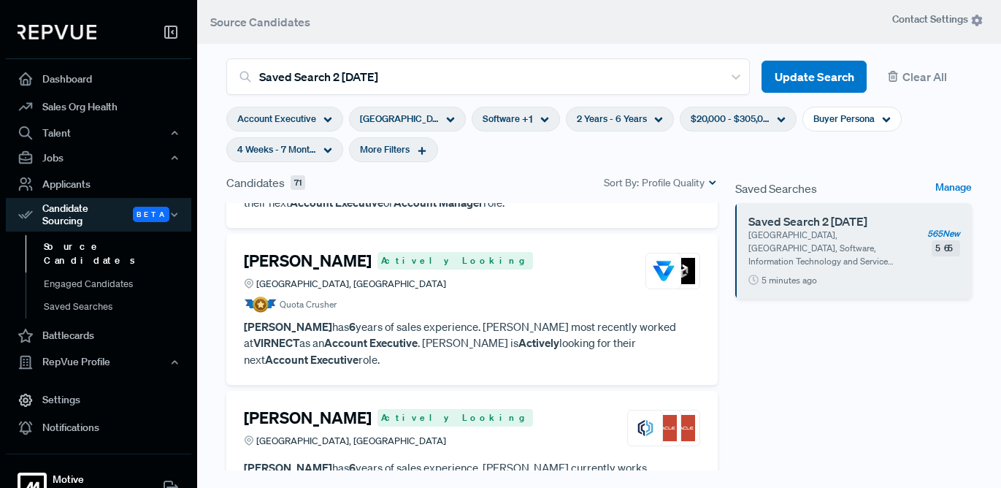
click at [421, 277] on div "[GEOGRAPHIC_DATA], [GEOGRAPHIC_DATA]" at bounding box center [388, 284] width 289 height 14
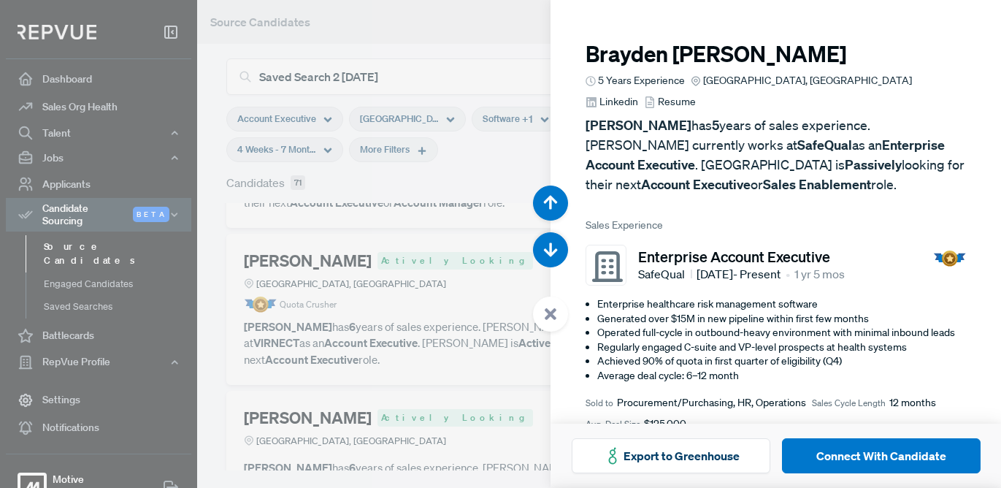
scroll to position [976, 0]
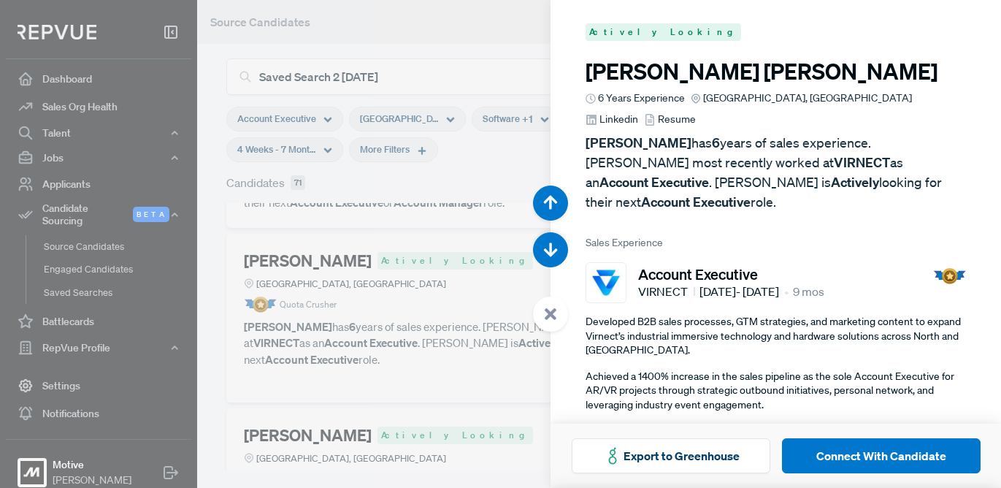
click at [638, 112] on span "Linkedin" at bounding box center [618, 119] width 39 height 15
click at [226, 254] on div at bounding box center [500, 244] width 1001 height 488
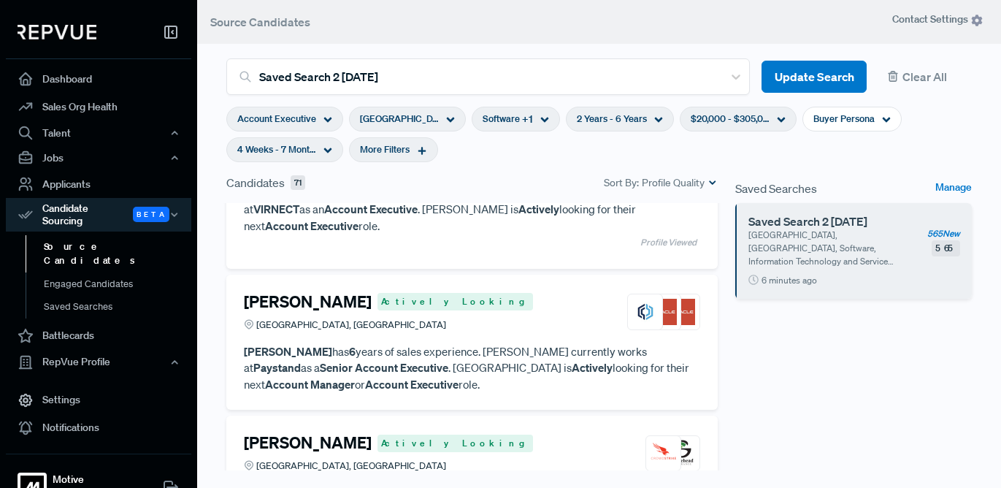
scroll to position [459, 0]
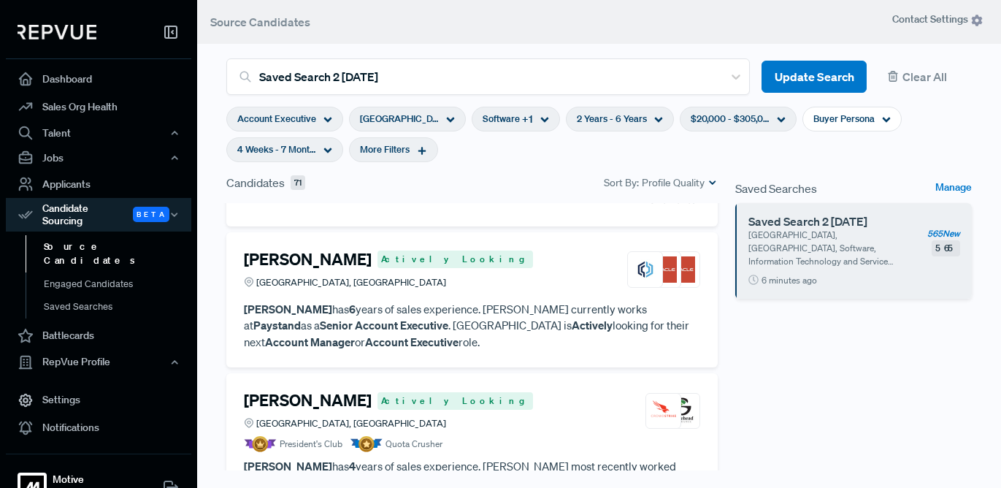
click at [313, 250] on h4 "[PERSON_NAME]" at bounding box center [308, 259] width 128 height 19
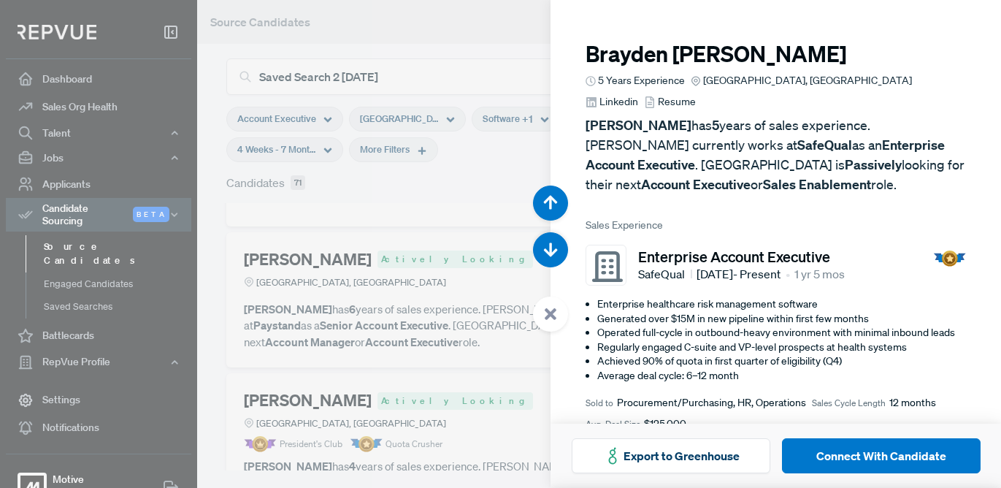
scroll to position [1463, 0]
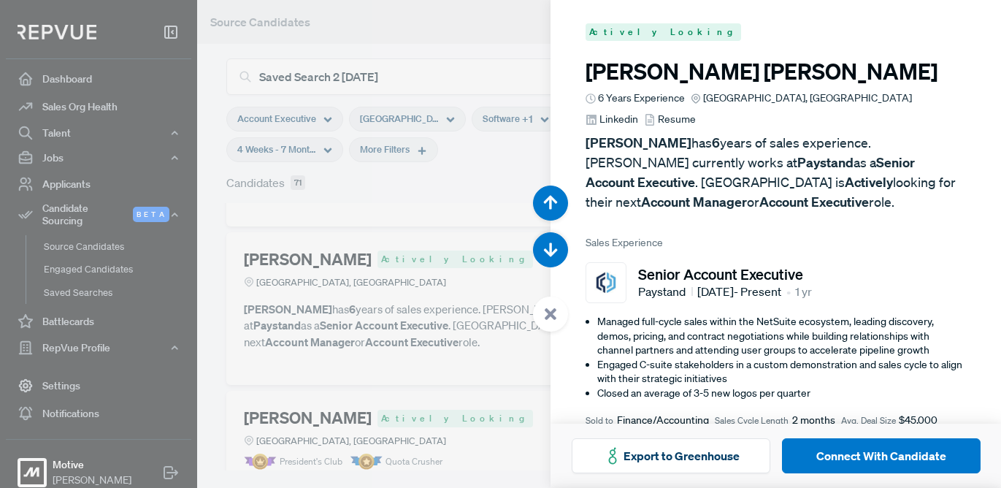
click at [638, 112] on span "Linkedin" at bounding box center [618, 119] width 39 height 15
click at [210, 230] on div at bounding box center [500, 244] width 1001 height 488
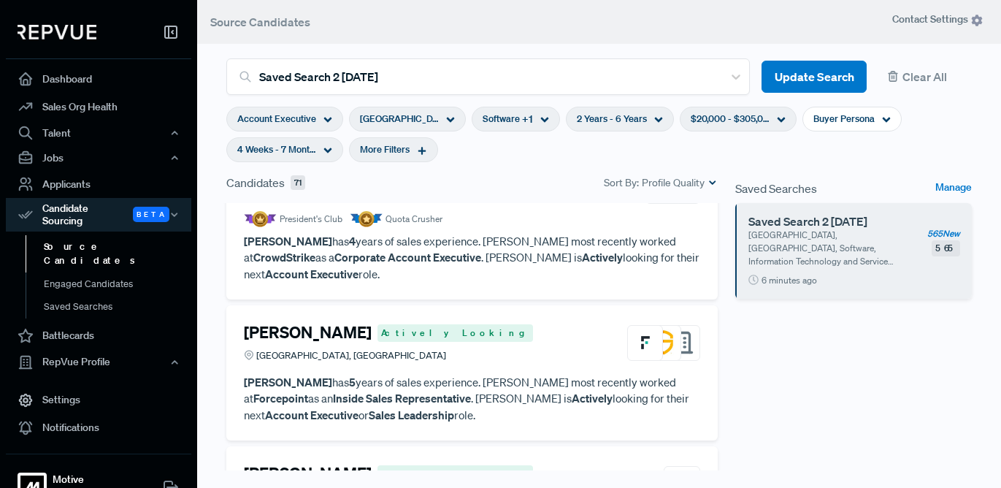
scroll to position [644, 0]
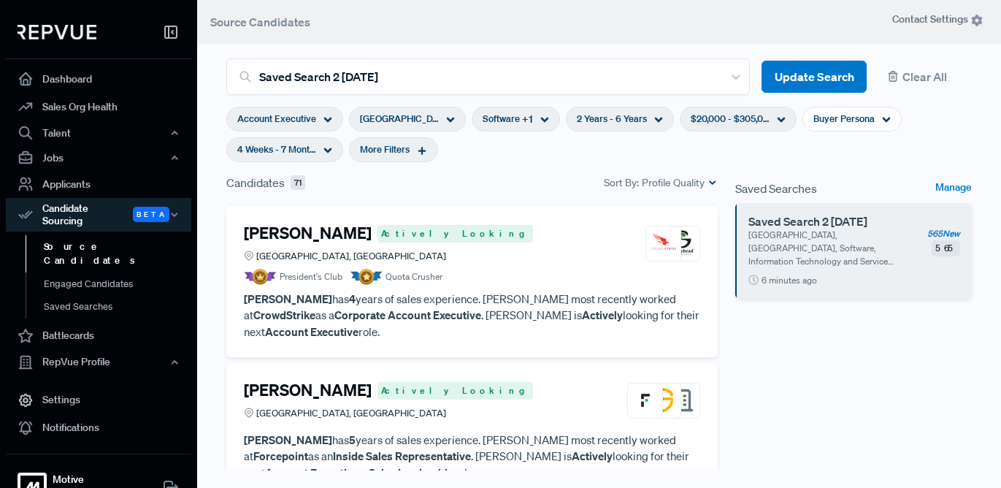
click at [323, 223] on h4 "[PERSON_NAME]" at bounding box center [308, 232] width 128 height 19
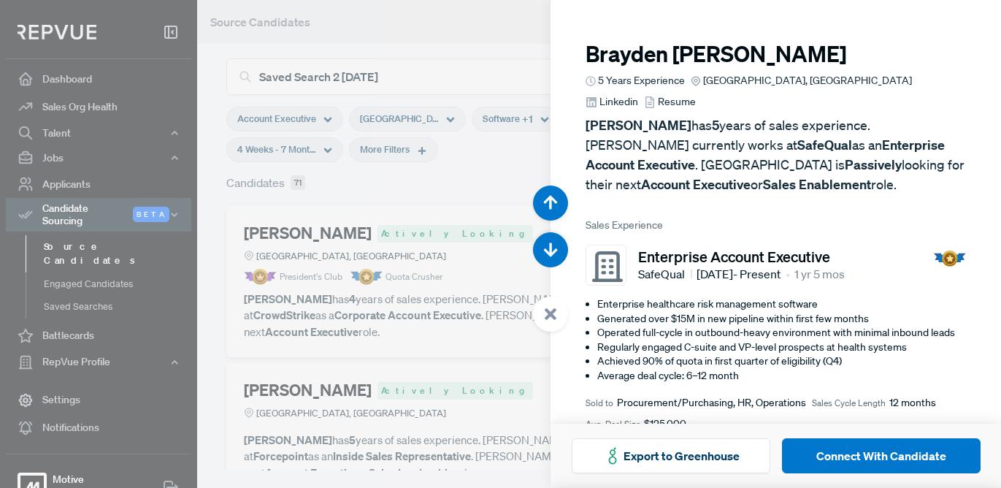
scroll to position [1951, 0]
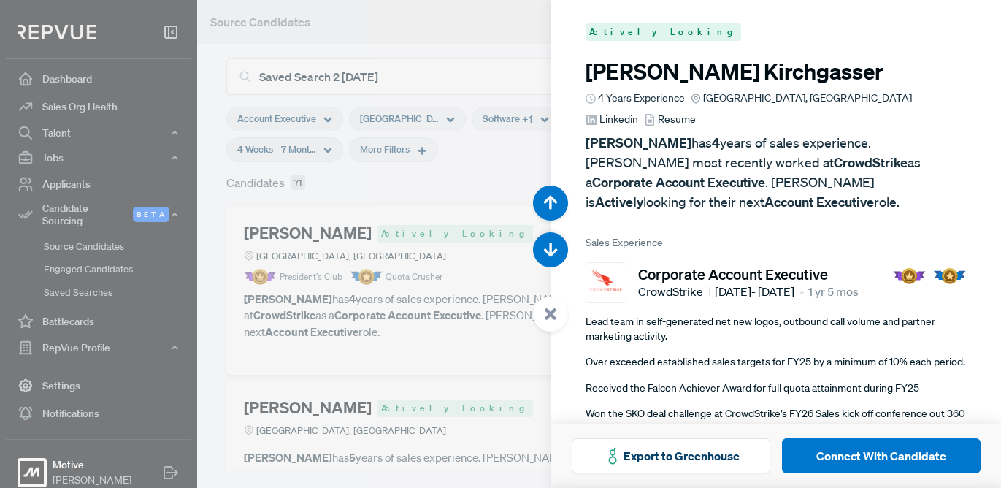
click at [638, 112] on span "Linkedin" at bounding box center [618, 119] width 39 height 15
click at [226, 222] on div at bounding box center [500, 244] width 1001 height 488
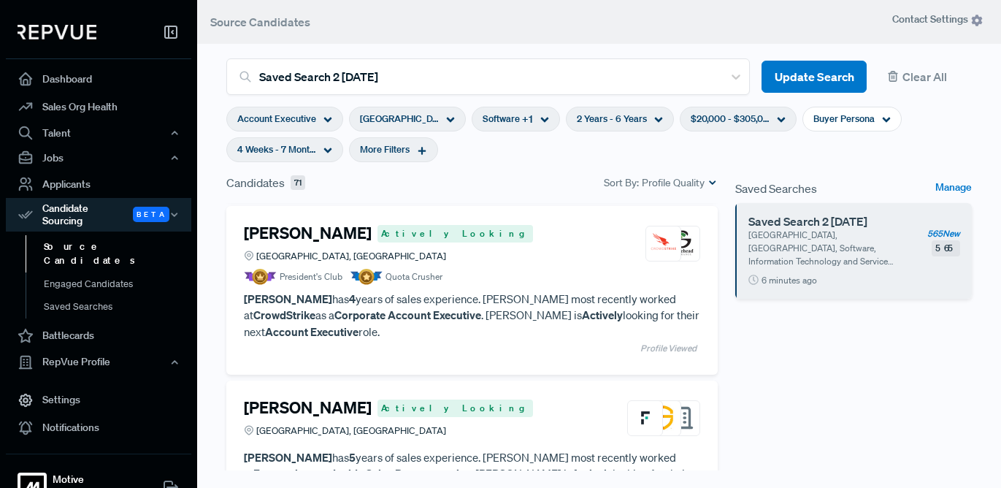
click at [655, 118] on use at bounding box center [659, 120] width 8 height 5
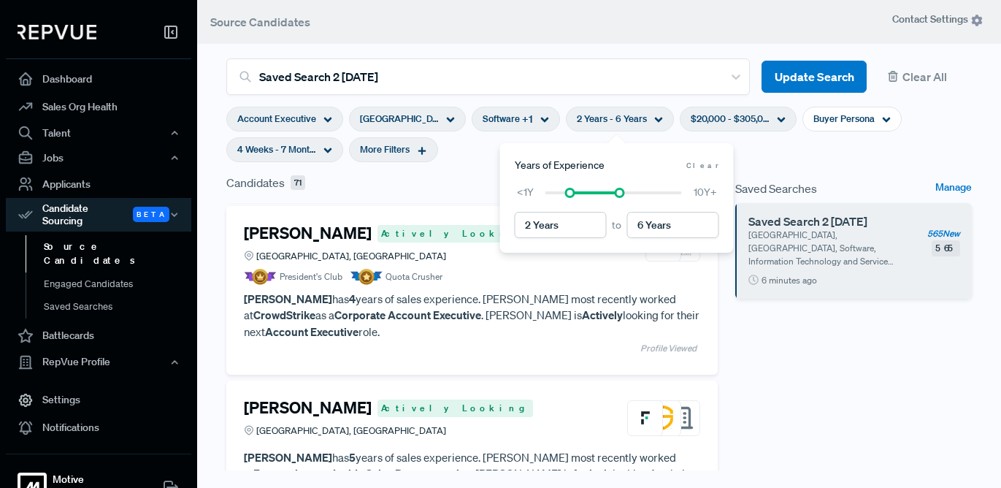
click at [711, 167] on span "Clear" at bounding box center [702, 165] width 33 height 11
type input "< 1 Years"
type input "10+ Years"
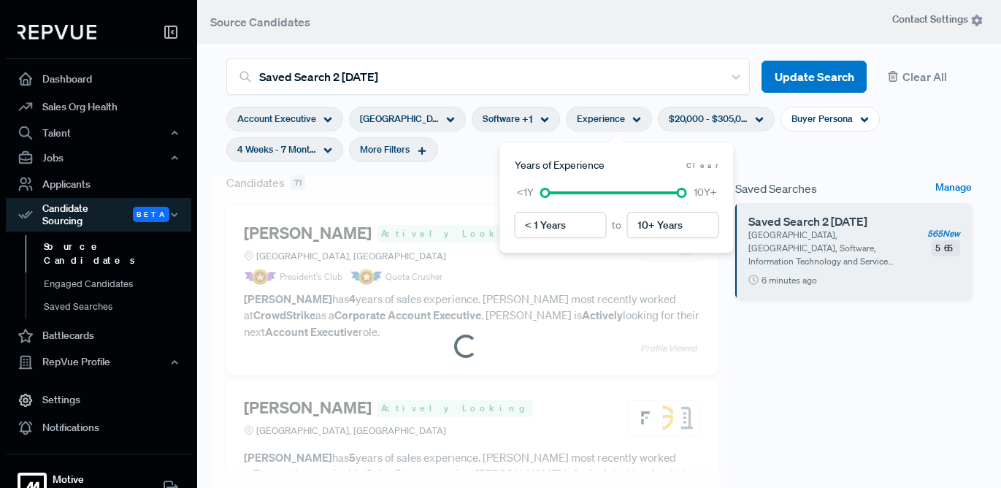
scroll to position [609, 0]
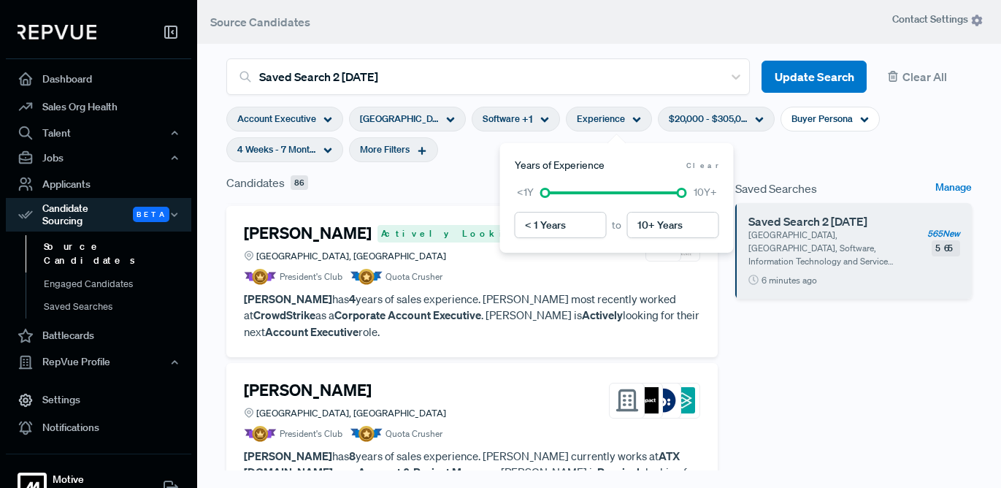
click at [402, 149] on span "More Filters" at bounding box center [385, 149] width 50 height 14
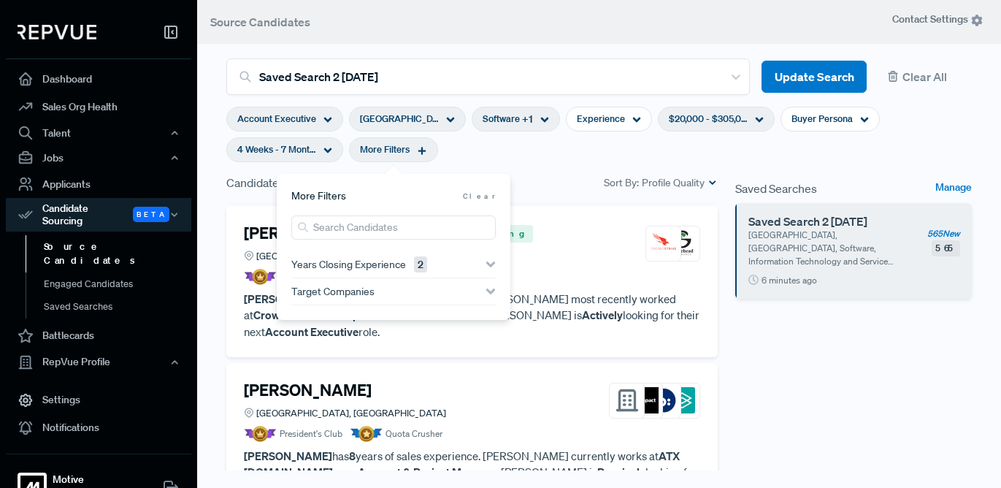
click at [550, 183] on div "Candidates 86 Sort By: Profile Quality" at bounding box center [471, 183] width 491 height 18
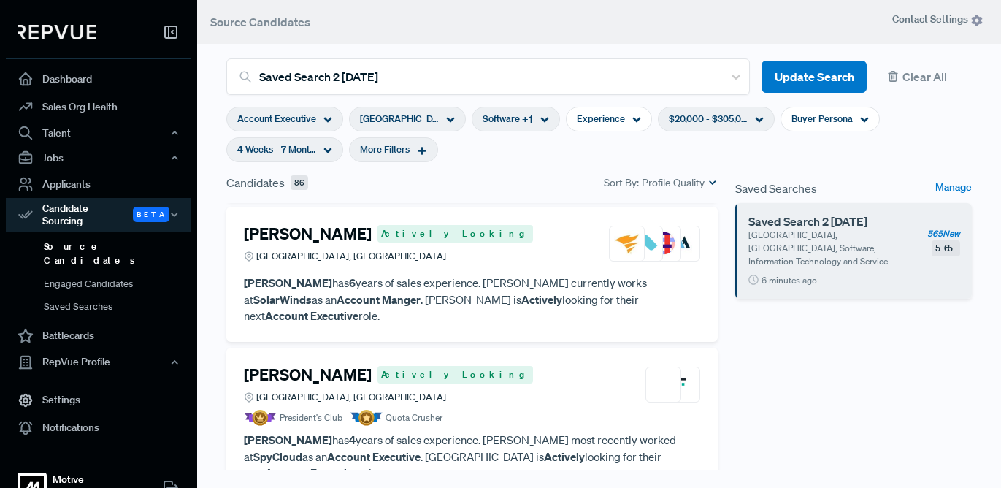
scroll to position [1217, 0]
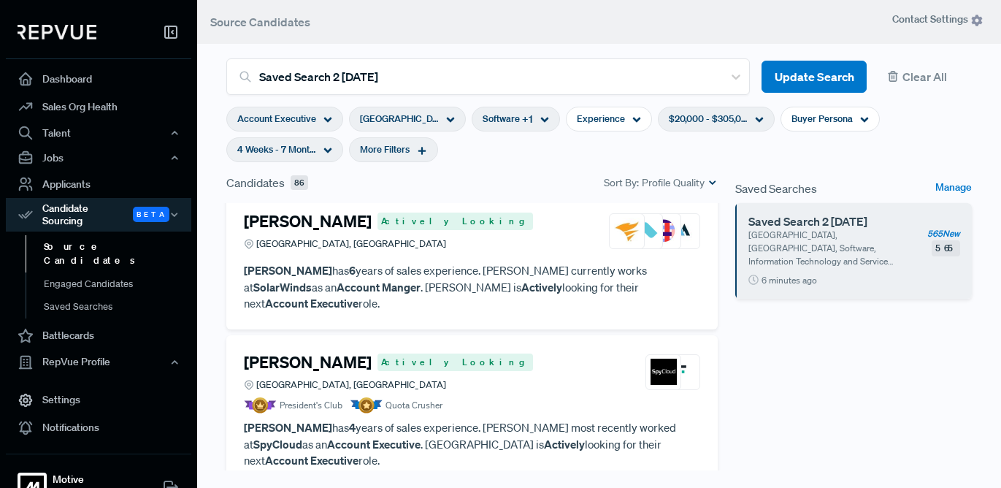
click at [258, 353] on h4 "[PERSON_NAME]" at bounding box center [308, 362] width 128 height 19
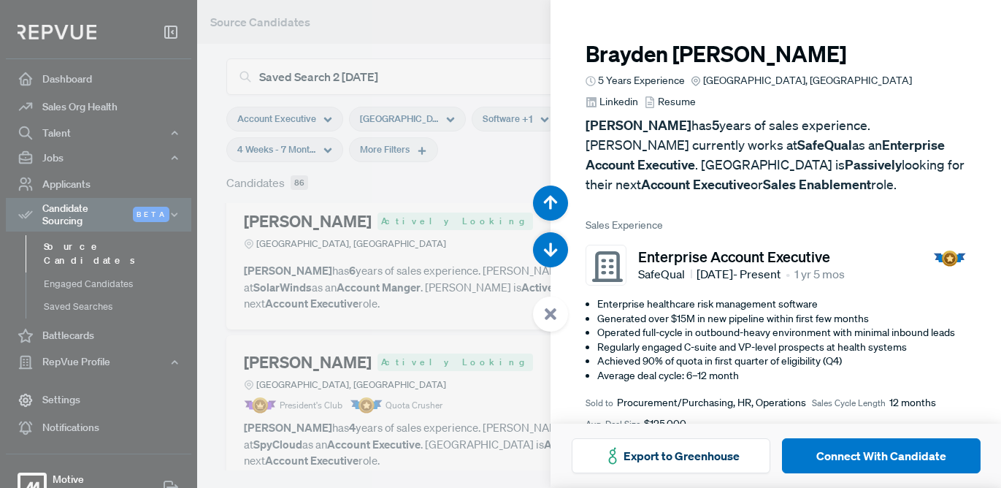
scroll to position [4390, 0]
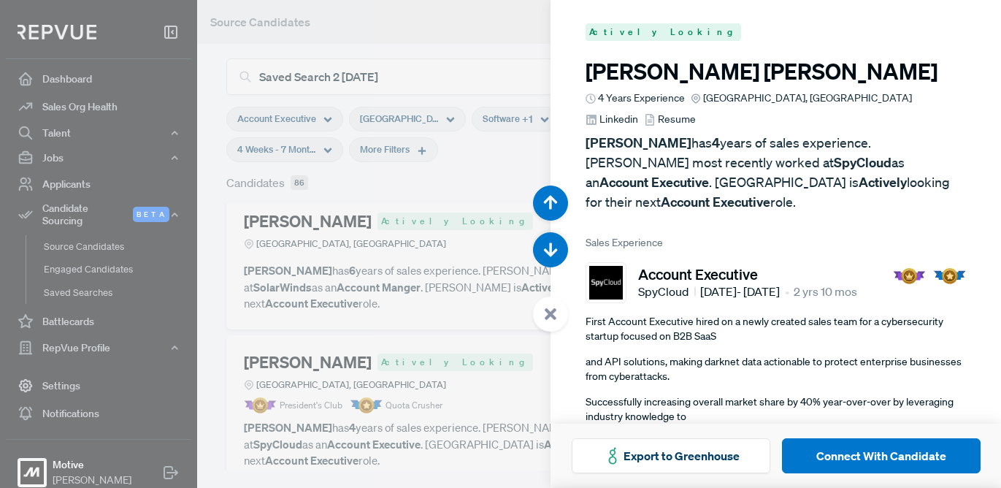
click at [638, 112] on span "Linkedin" at bounding box center [618, 119] width 39 height 15
click at [220, 129] on div at bounding box center [500, 244] width 1001 height 488
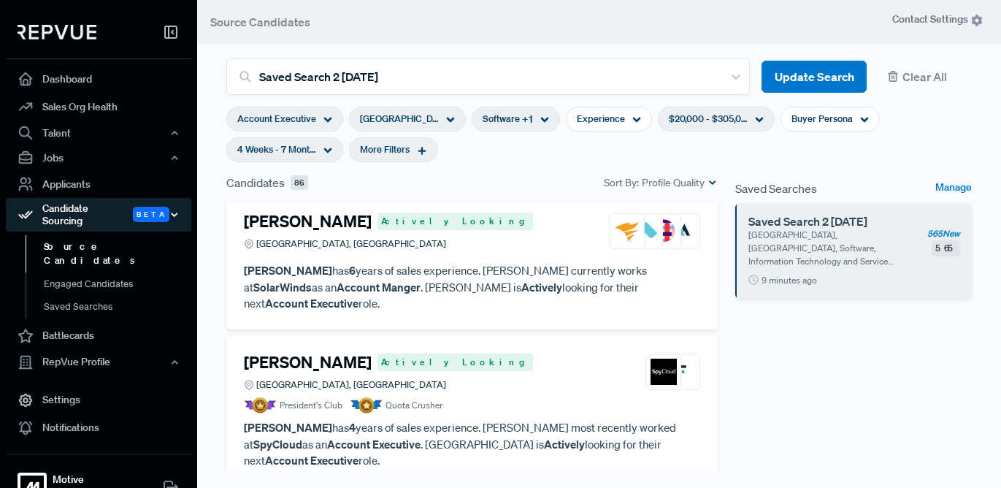
click at [100, 209] on div "Candidate Sourcing Beta" at bounding box center [98, 215] width 185 height 34
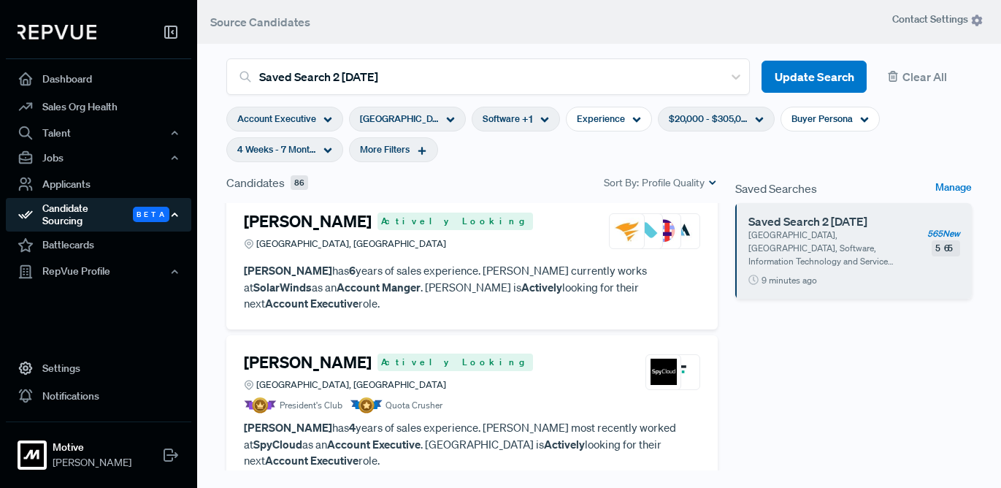
click at [91, 202] on div "Candidate Sourcing Beta" at bounding box center [98, 215] width 185 height 34
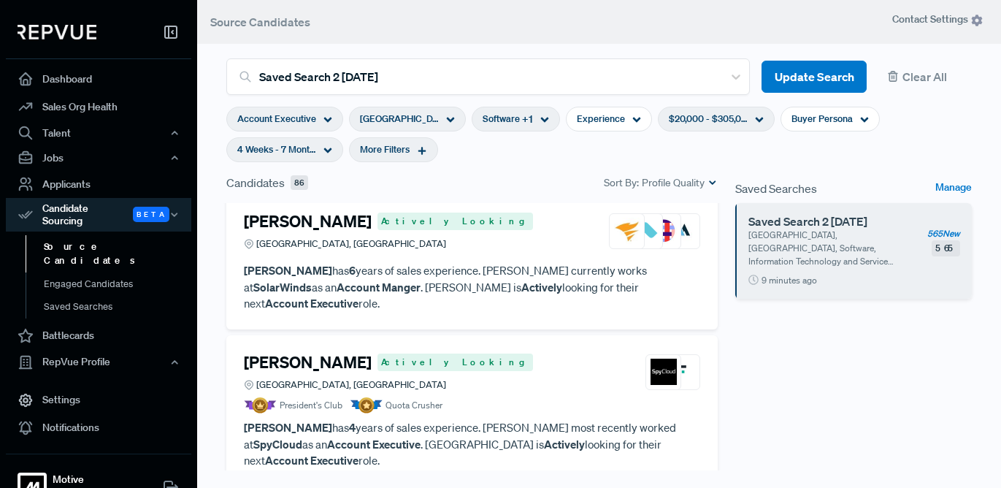
click at [80, 235] on link "Source Candidates" at bounding box center [118, 253] width 185 height 37
click at [905, 74] on button "Clear All" at bounding box center [924, 77] width 93 height 33
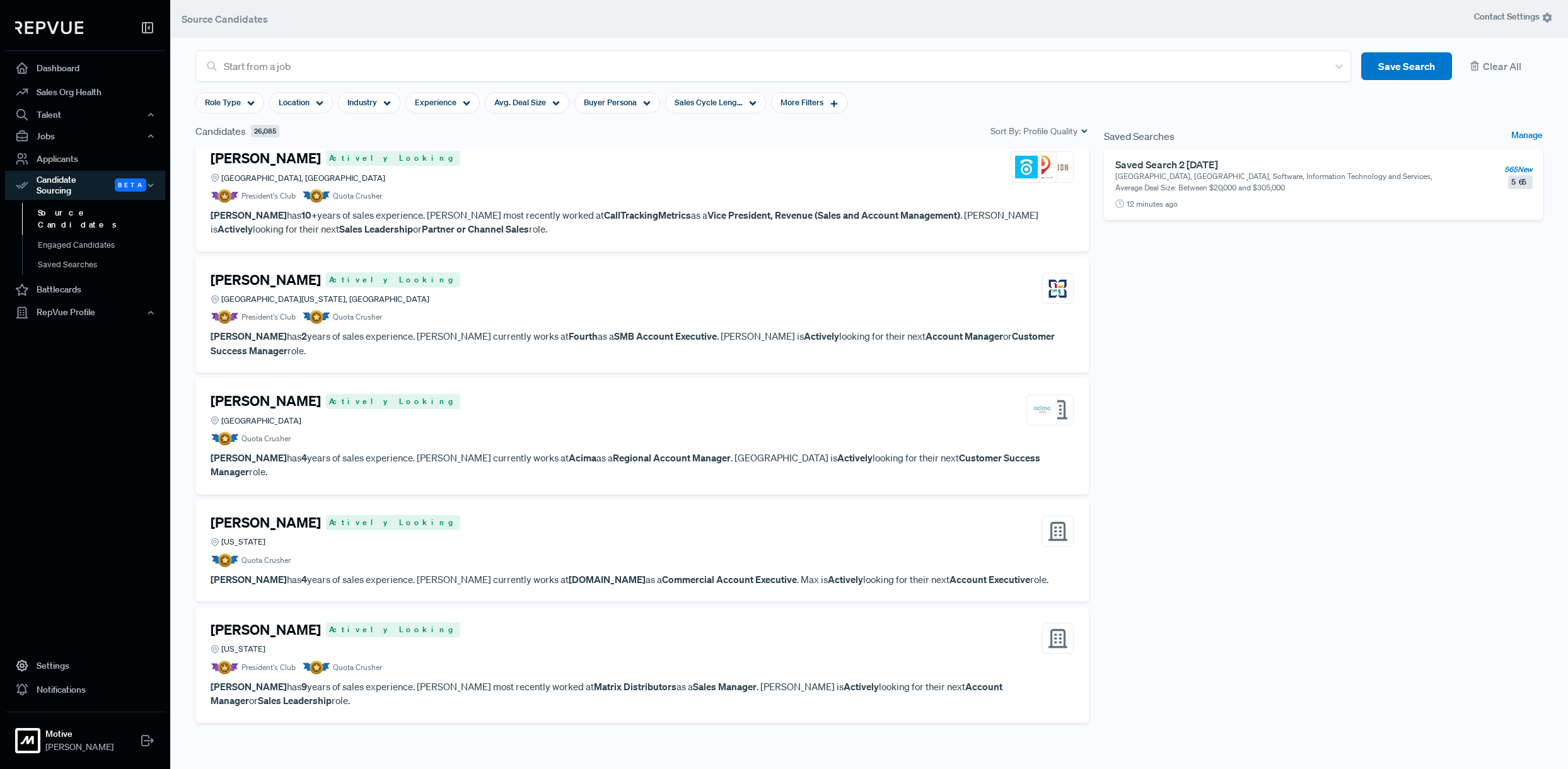
scroll to position [894, 0]
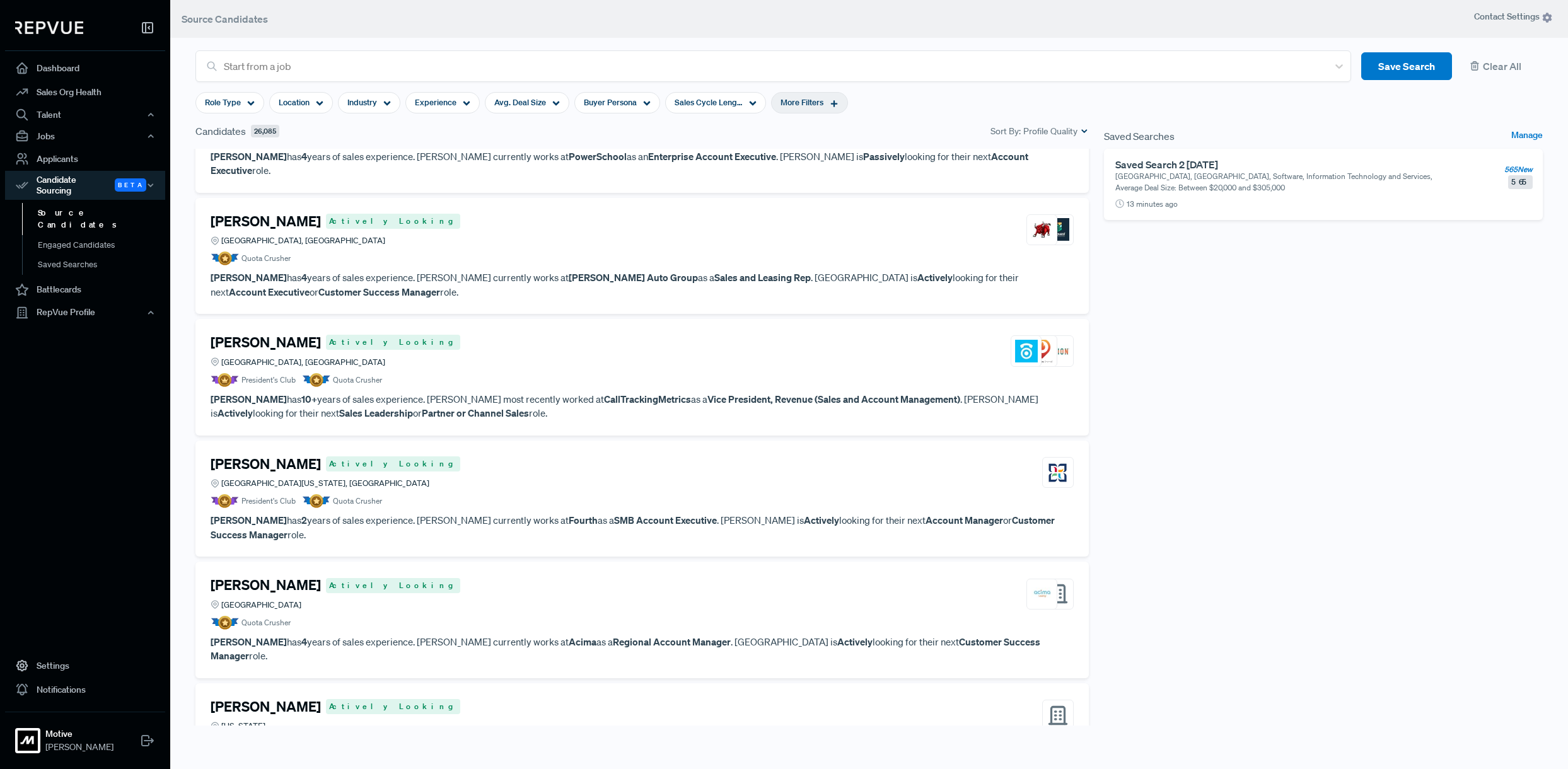
click at [821, 107] on div "More Filters" at bounding box center [809, 103] width 77 height 22
